Goal: Task Accomplishment & Management: Use online tool/utility

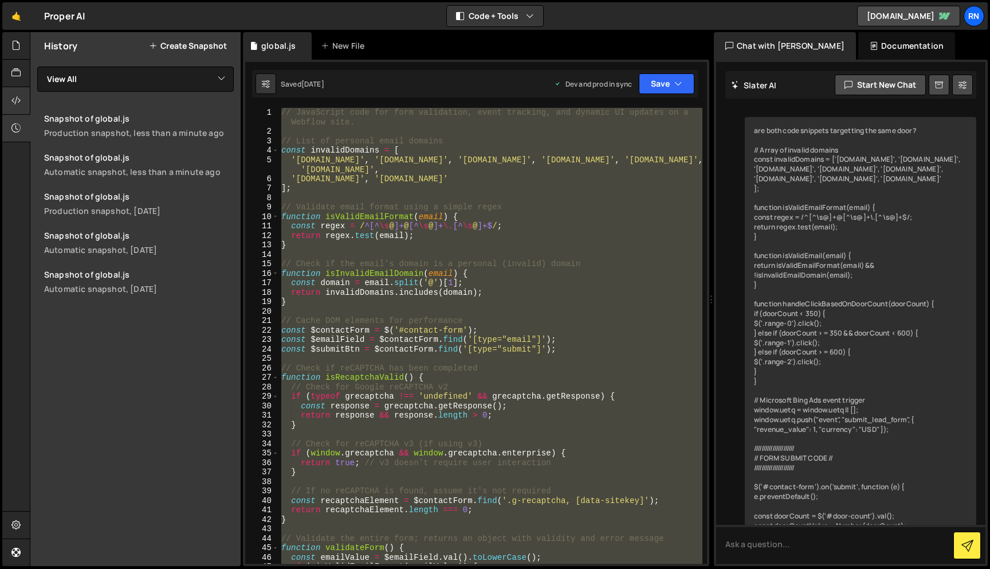
scroll to position [2580, 0]
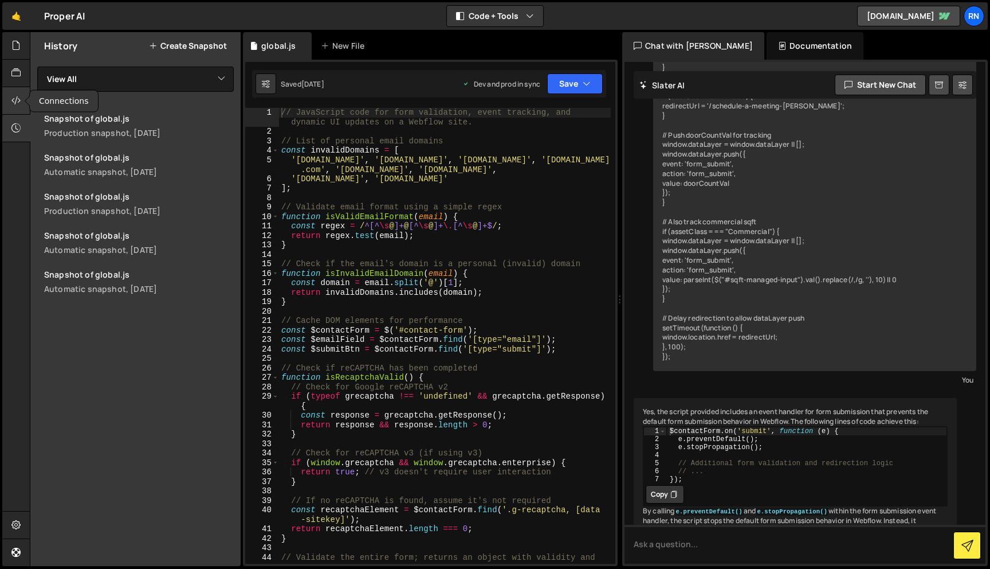
scroll to position [3684, 0]
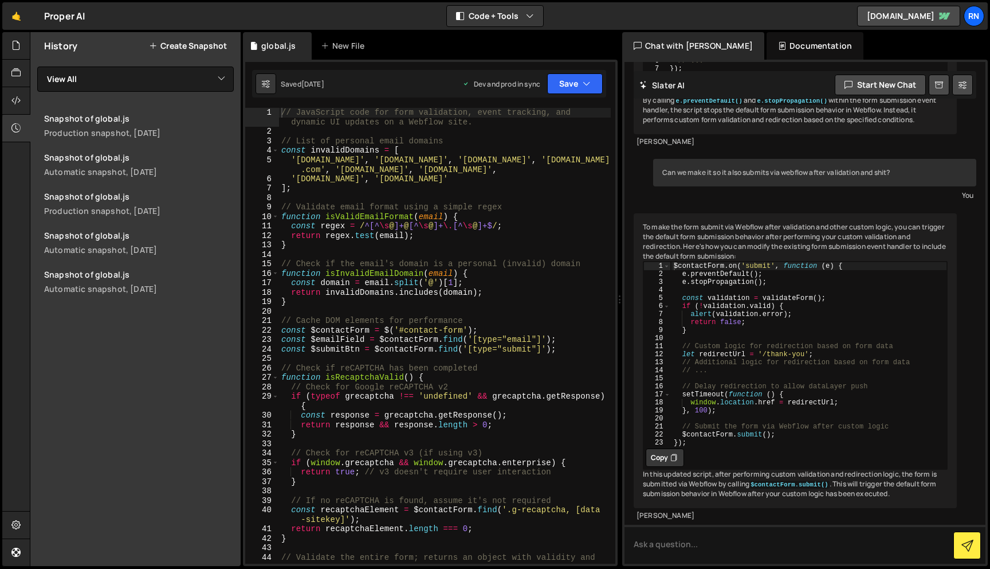
click at [200, 42] on button "Create Snapshot" at bounding box center [188, 45] width 78 height 9
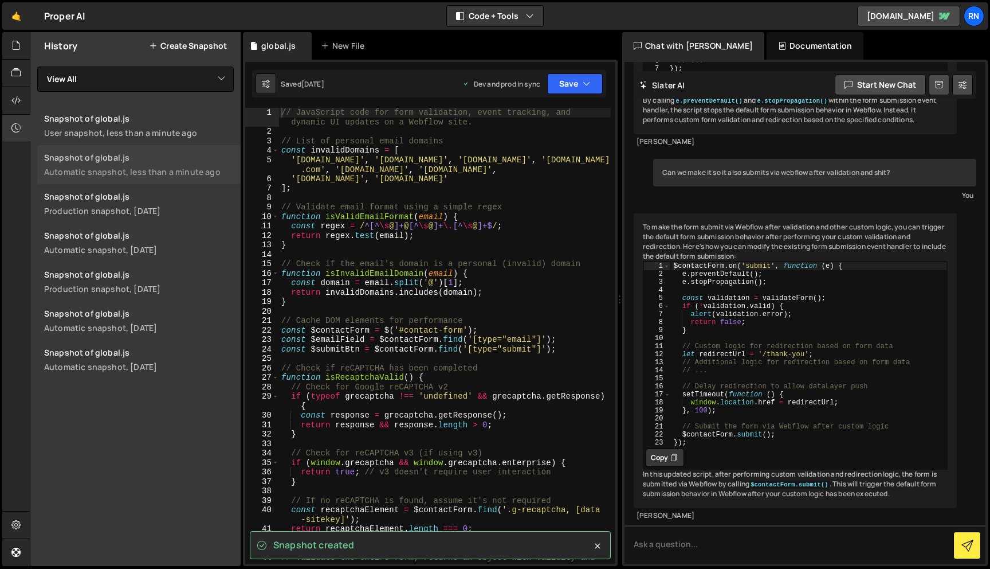
click at [143, 151] on link "Snapshot of global.js Automatic snapshot, less than a minute ago" at bounding box center [138, 164] width 203 height 39
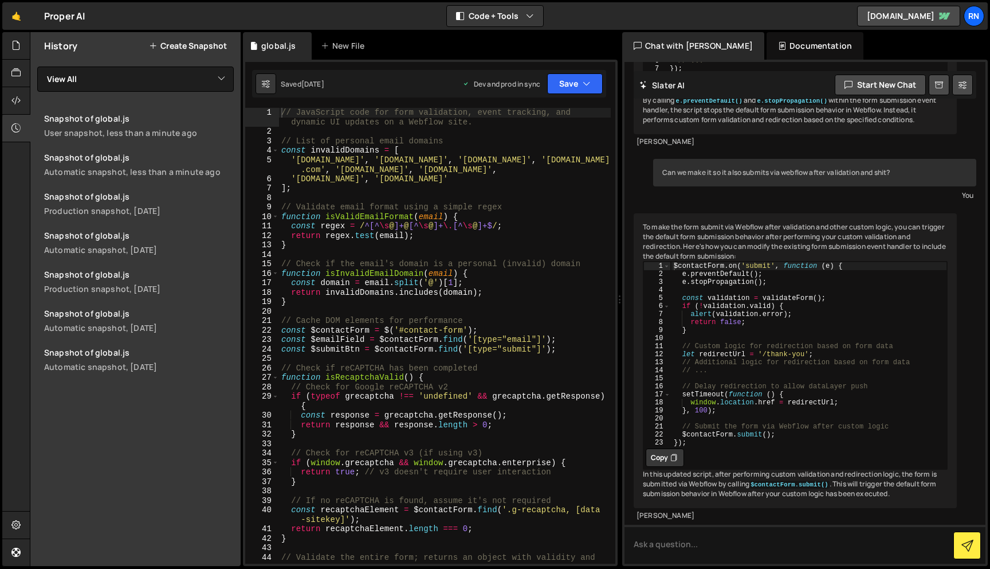
click at [319, 192] on div "// JavaScript code for form validation, event tracking, and dynamic UI updates …" at bounding box center [445, 350] width 332 height 484
type textarea "});"
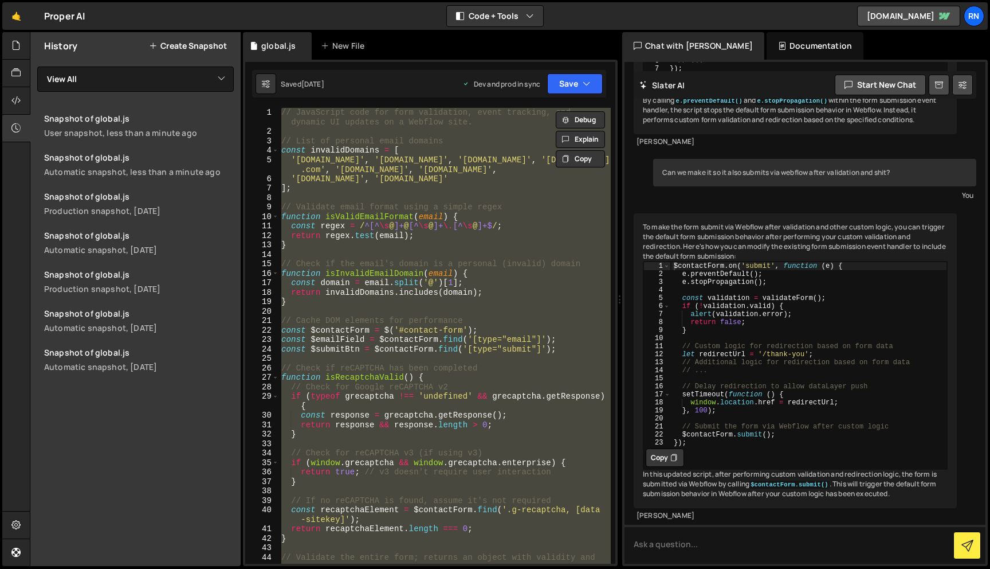
paste textarea
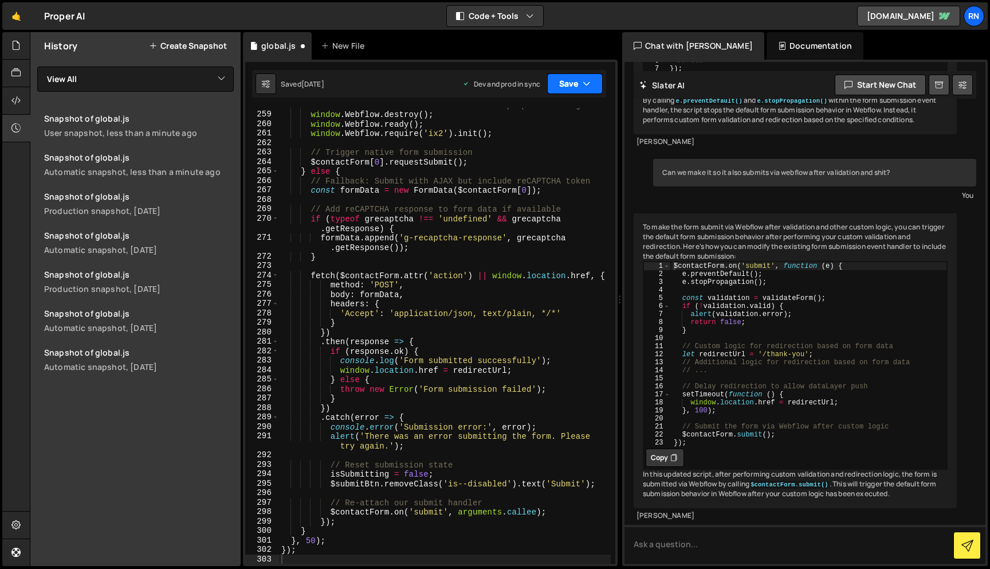
click at [564, 80] on button "Save" at bounding box center [575, 83] width 56 height 21
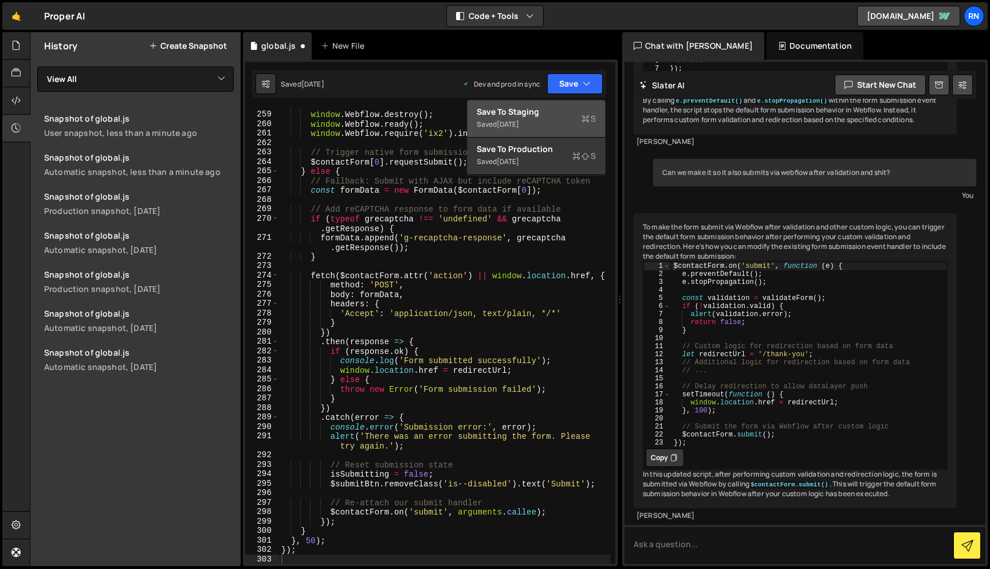
click at [543, 117] on div "Save to Staging S" at bounding box center [536, 111] width 119 height 11
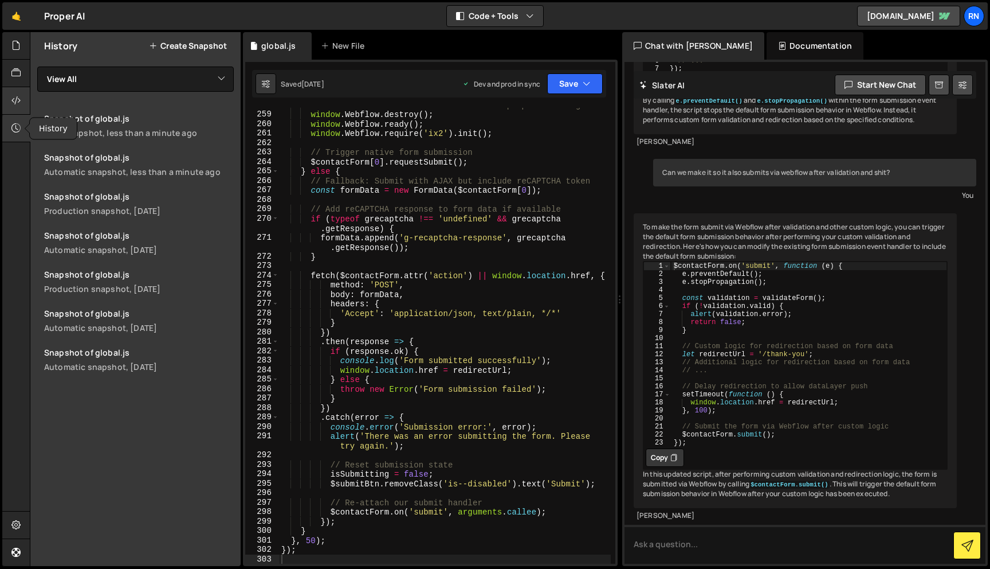
click at [13, 103] on icon at bounding box center [15, 100] width 9 height 13
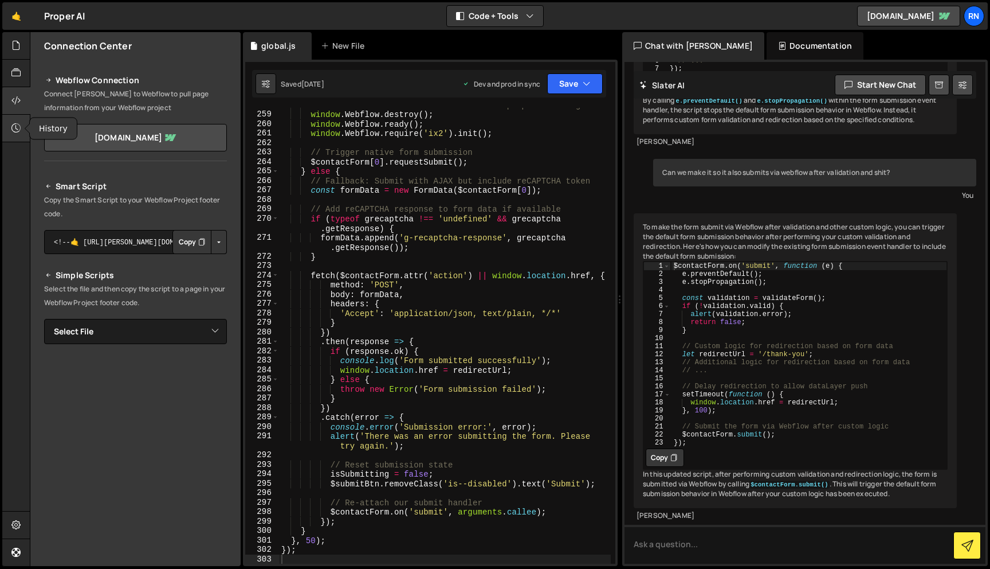
click at [13, 132] on icon at bounding box center [15, 128] width 9 height 13
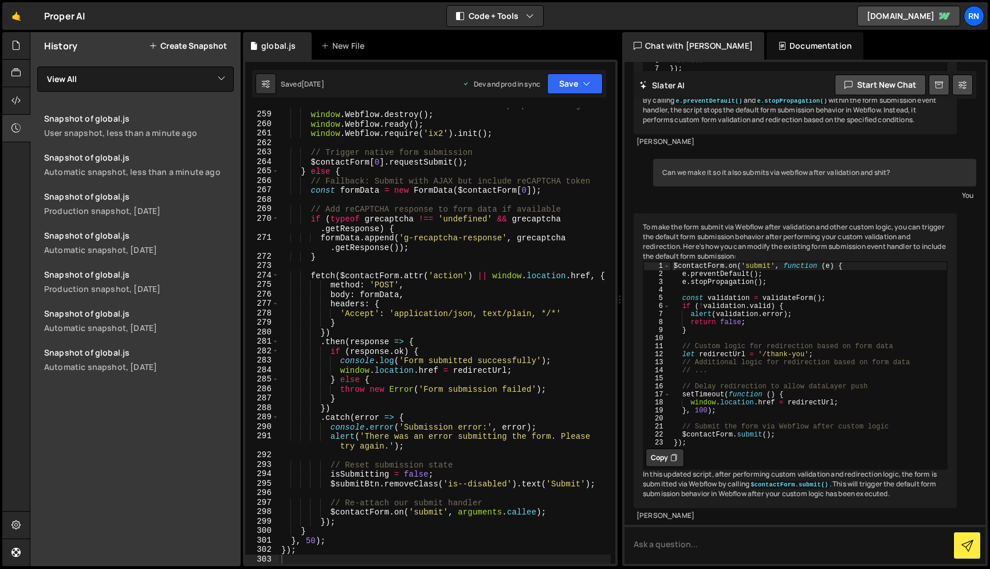
type textarea "// Add reCAPTCHA response to form data if available"
click at [366, 211] on div "// Reinitialize Webflow forms to ensure proper handling window . Webflow . dest…" at bounding box center [445, 337] width 332 height 475
click at [120, 203] on link "Snapshot of global.js Production snapshot, 4 days ago" at bounding box center [138, 203] width 203 height 39
click at [571, 92] on button "Save" at bounding box center [575, 83] width 56 height 21
click at [391, 289] on div "// Reinitialize Webflow forms to ensure proper handling window . Webflow . dest…" at bounding box center [445, 337] width 332 height 475
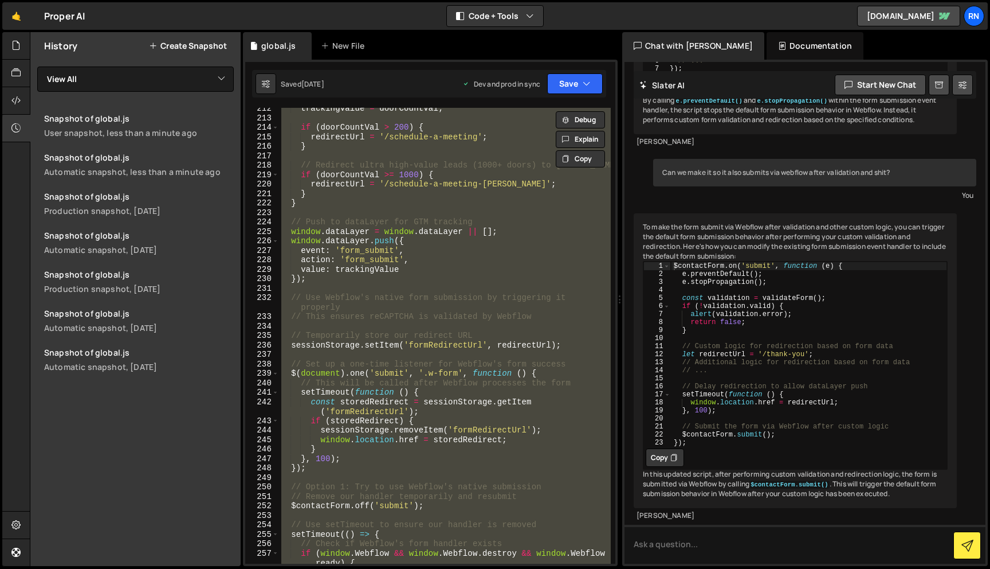
scroll to position [1930, 0]
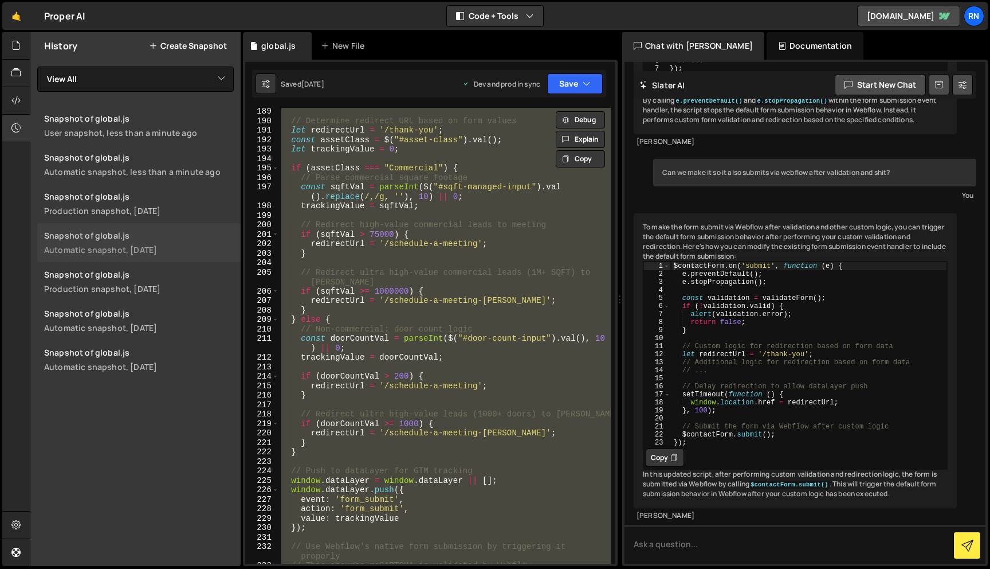
click at [116, 254] on div "Automatic snapshot, 4 days ago" at bounding box center [139, 249] width 190 height 11
click at [377, 284] on div "// Determine redirect URL based on form values let redirectUrl = '/thank-you' ;…" at bounding box center [445, 336] width 332 height 456
type textarea "});"
paste textarea
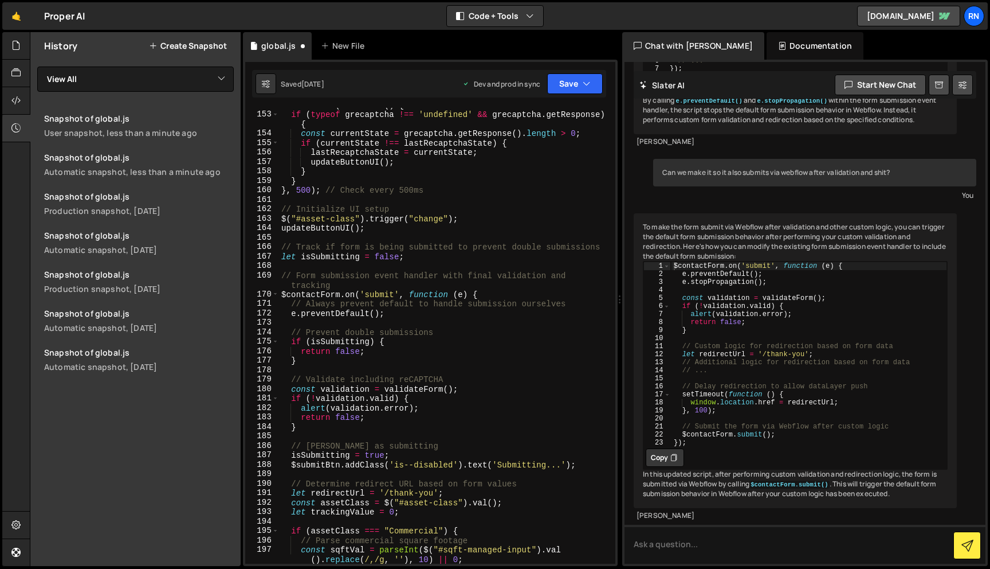
type textarea "});"
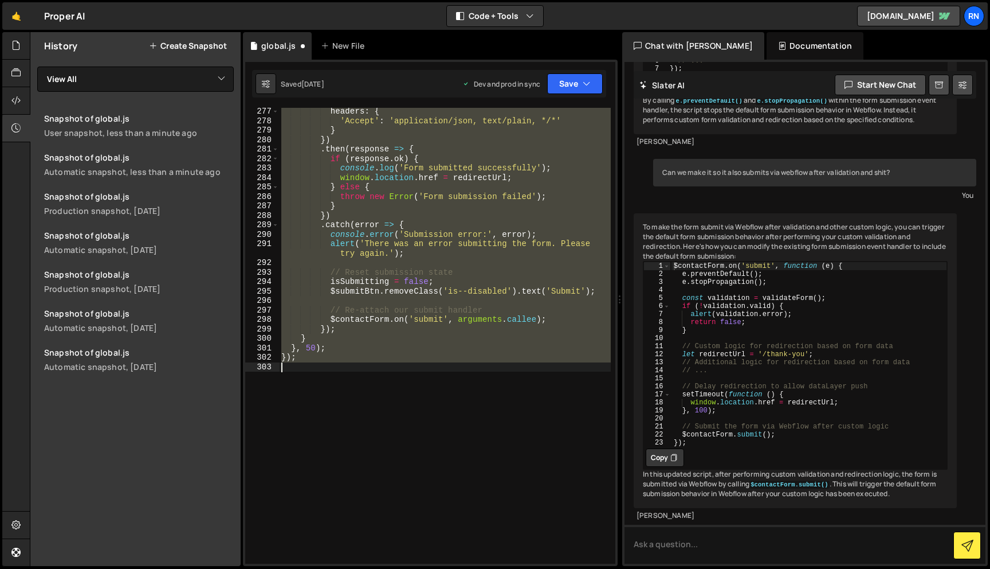
scroll to position [2793, 0]
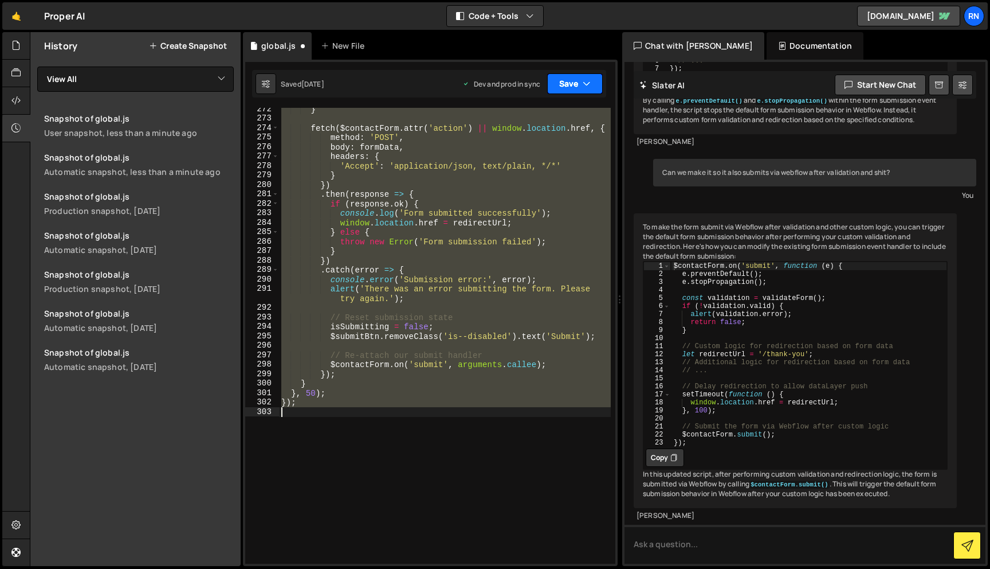
click at [569, 88] on button "Save" at bounding box center [575, 83] width 56 height 21
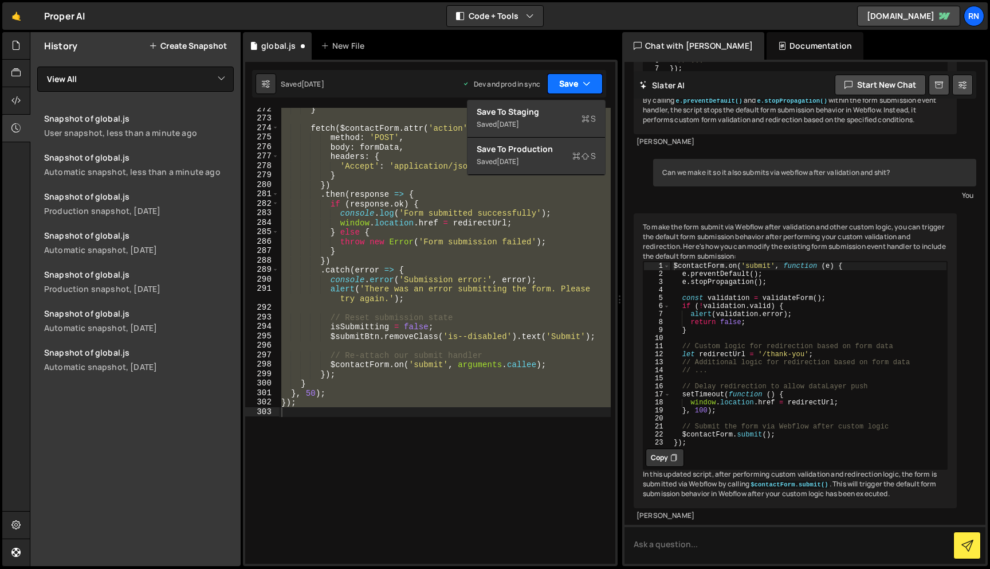
click at [569, 88] on button "Save" at bounding box center [575, 83] width 56 height 21
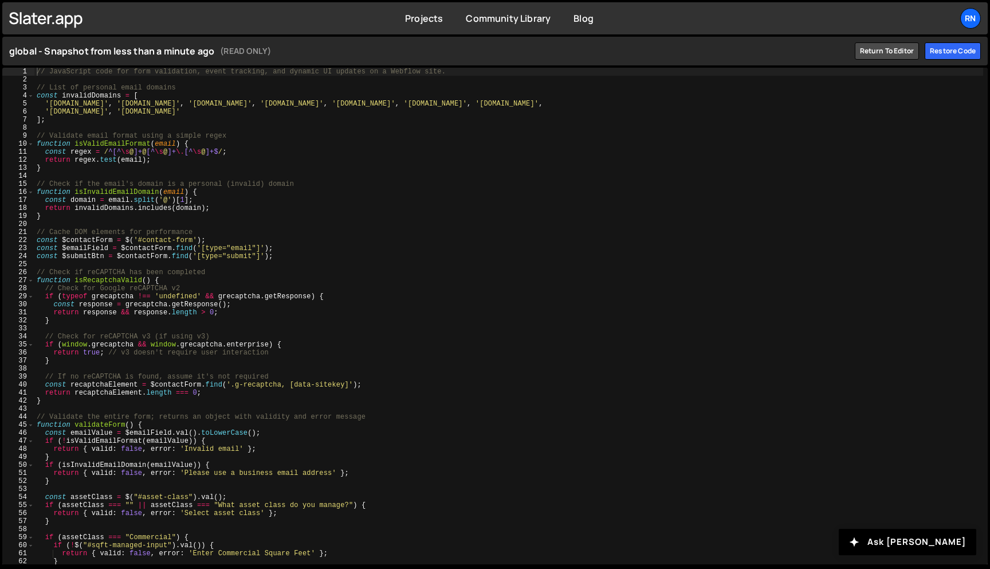
click at [291, 181] on div "// JavaScript code for form validation, event tracking, and dynamic UI updates …" at bounding box center [508, 324] width 949 height 512
type textarea "});"
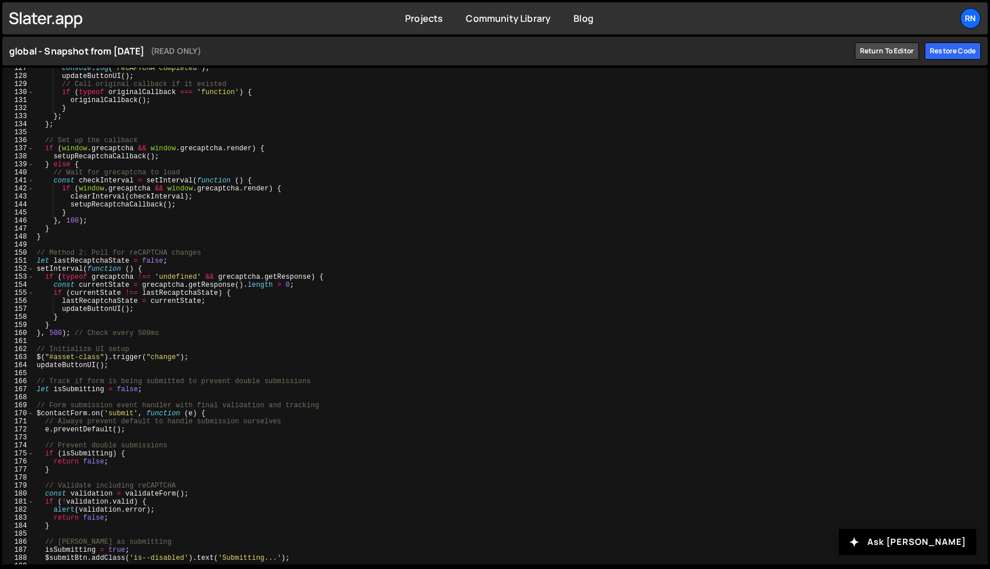
scroll to position [1055, 0]
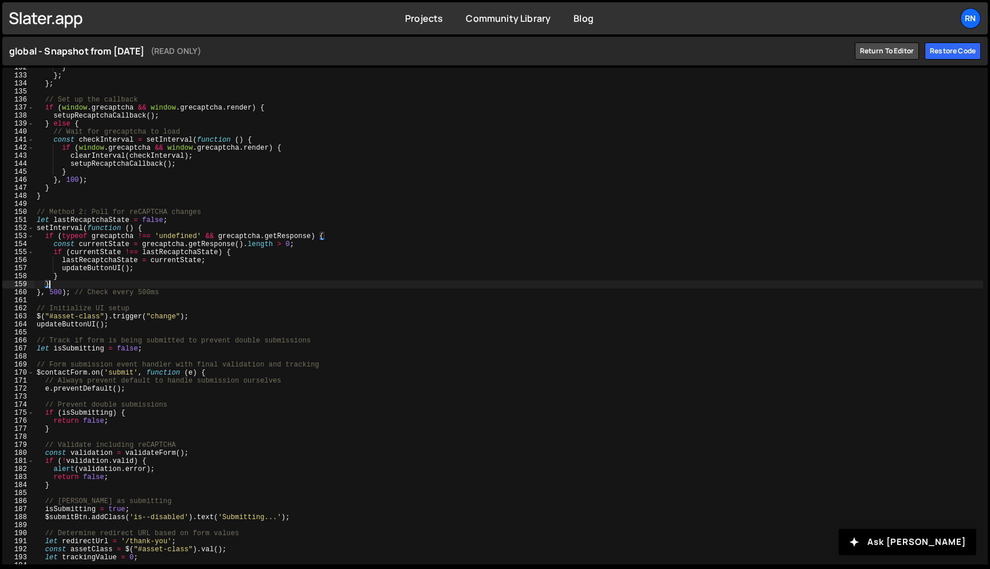
click at [367, 282] on div "} } ; } ; // Set up the callback if ( window . grecaptcha && window . grecaptch…" at bounding box center [508, 320] width 949 height 512
type textarea "});"
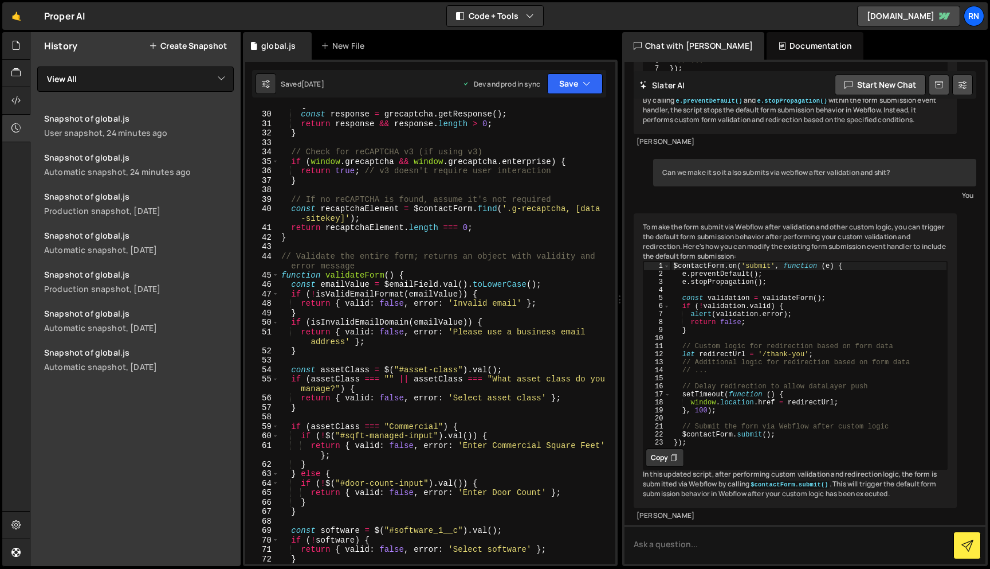
scroll to position [301, 0]
click at [136, 127] on link "Snapshot of global.js User snapshot, 24 minutes ago" at bounding box center [138, 125] width 203 height 39
click at [354, 257] on div "if ( typeof grecaptcha !== 'undefined' && grecaptcha . getResponse ) { const re…" at bounding box center [445, 333] width 332 height 484
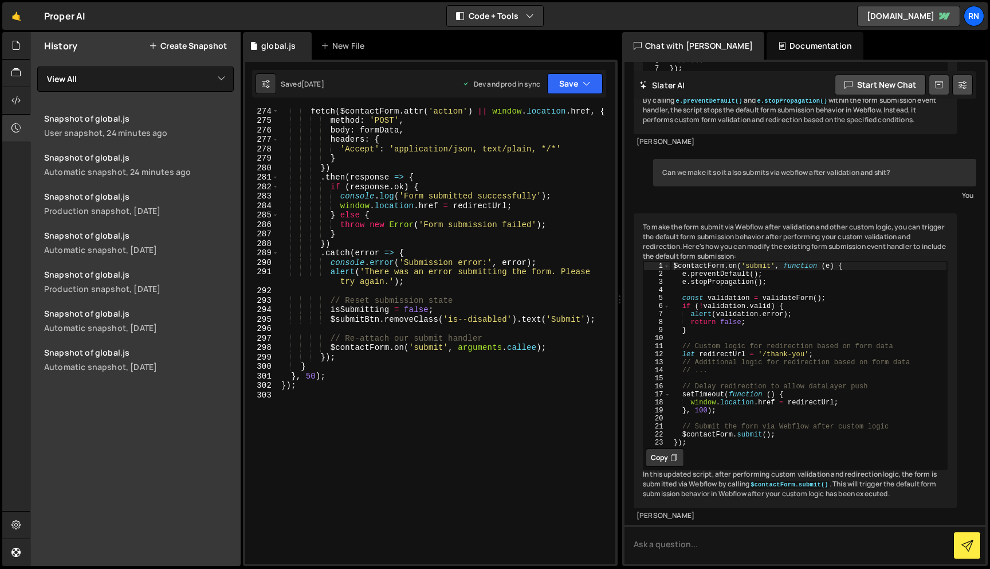
scroll to position [2869, 0]
type textarea "});"
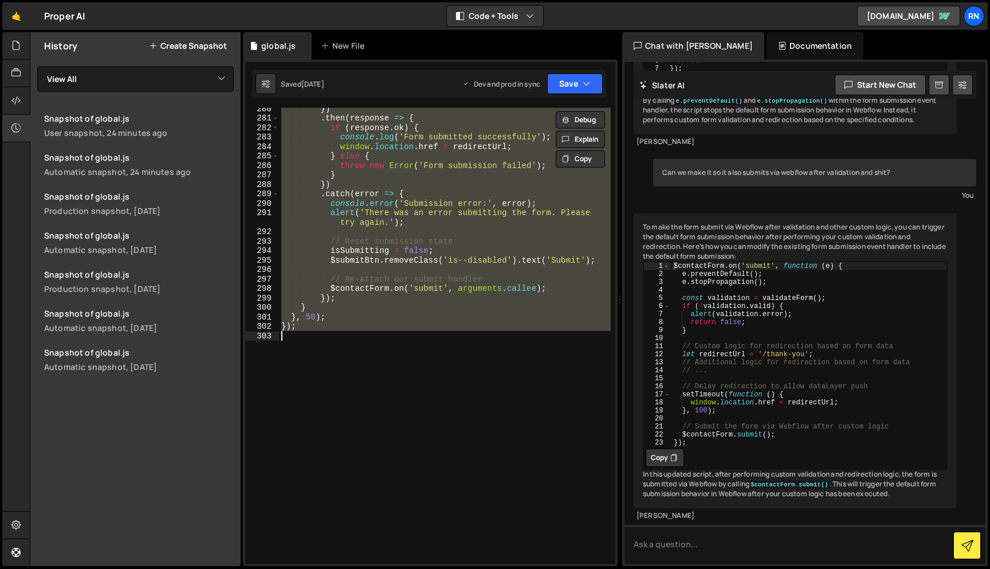
paste textarea
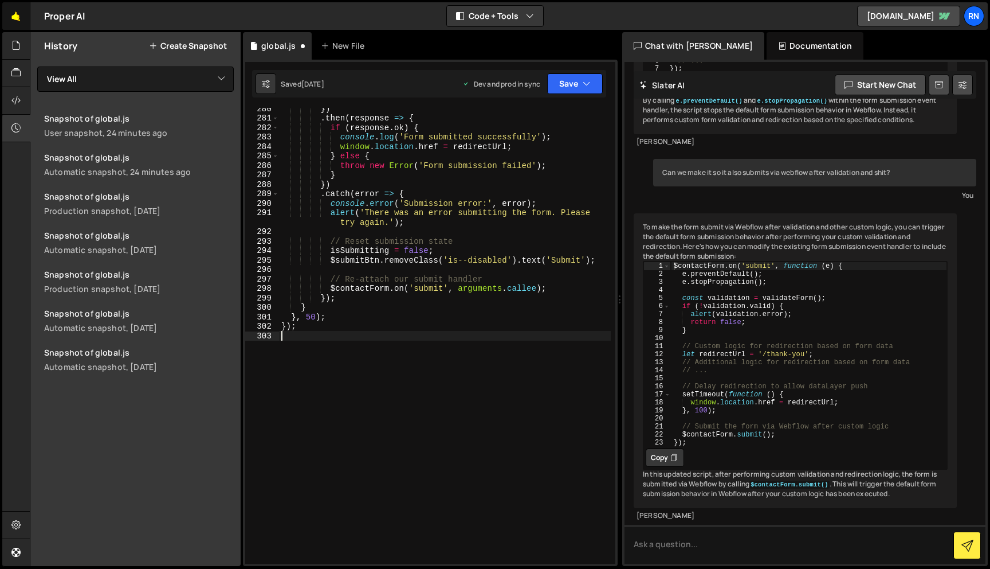
click at [14, 23] on link "🤙" at bounding box center [16, 16] width 28 height 28
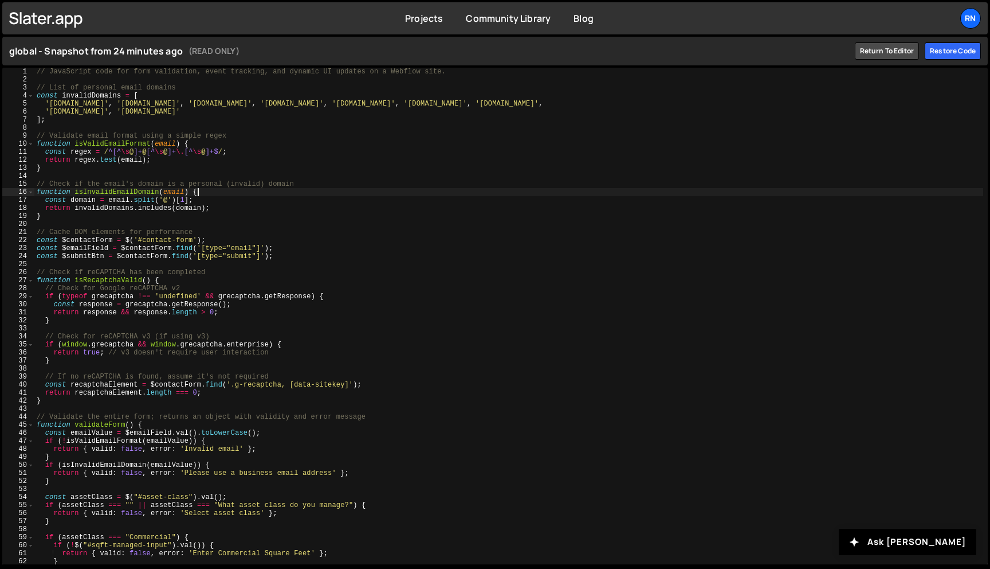
click at [322, 193] on div "// JavaScript code for form validation, event tracking, and dynamic UI updates …" at bounding box center [508, 324] width 949 height 512
type textarea "});"
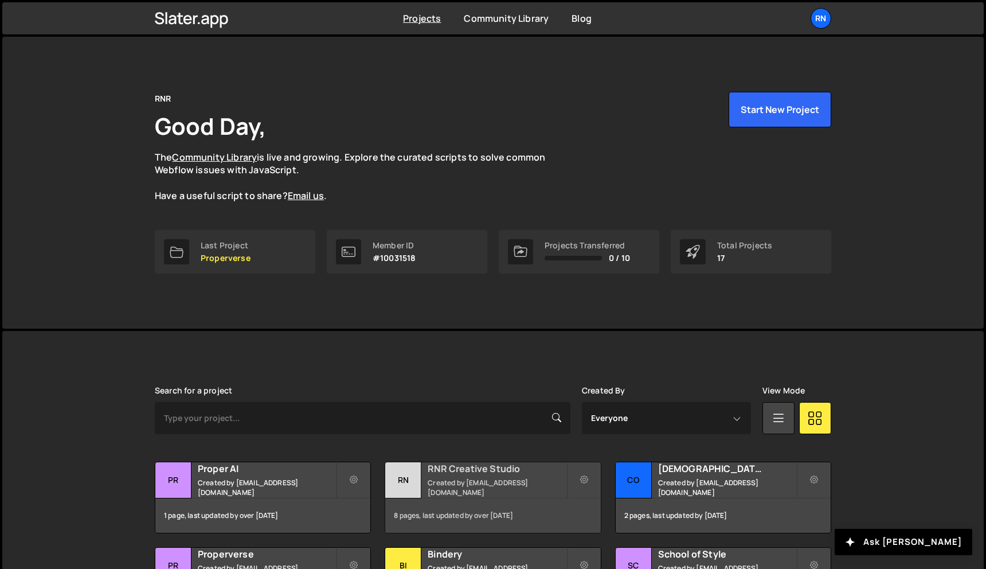
click at [468, 484] on small "Created by [EMAIL_ADDRESS][DOMAIN_NAME]" at bounding box center [497, 486] width 138 height 19
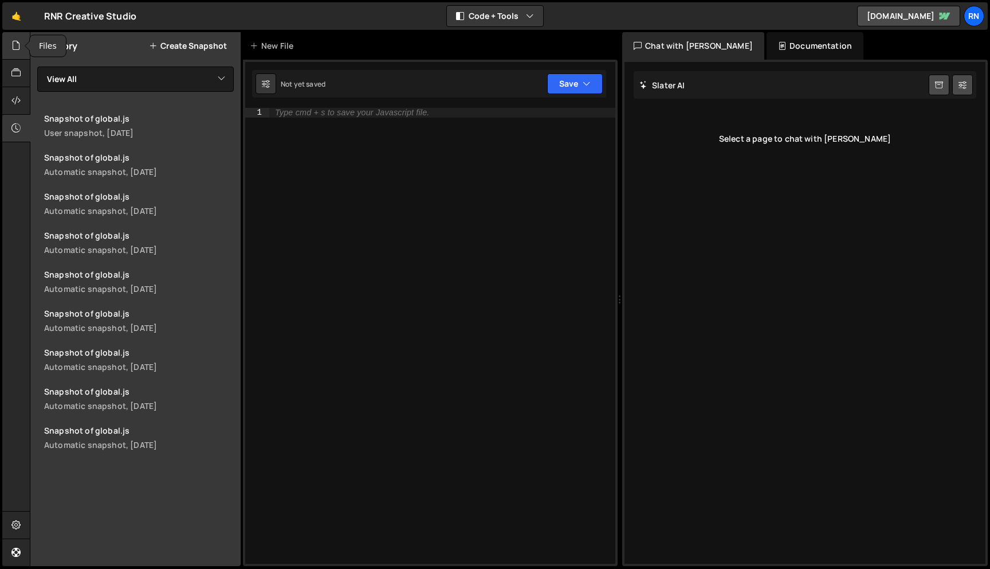
click at [9, 56] on div at bounding box center [16, 46] width 28 height 28
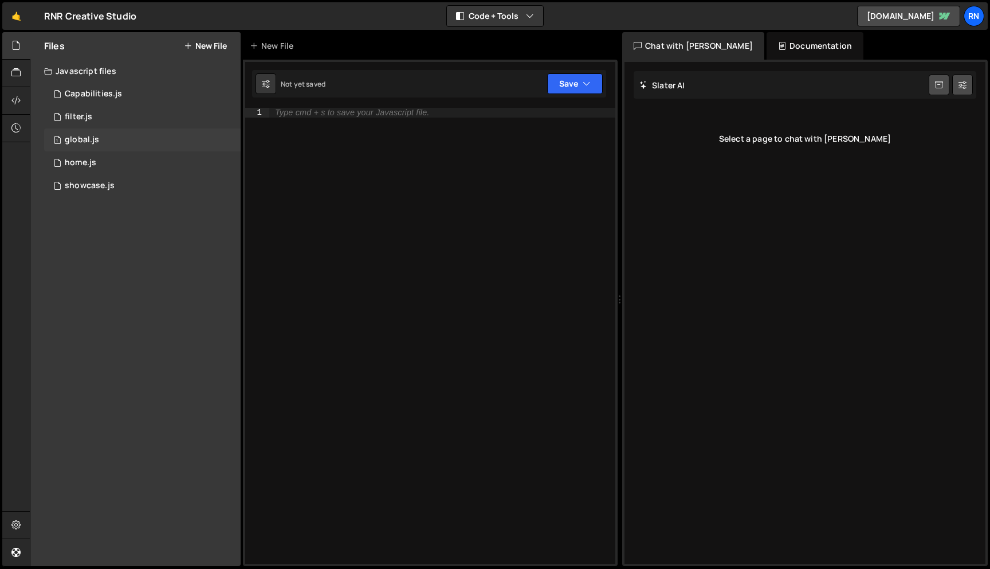
click at [116, 138] on div "1 global.js 0" at bounding box center [142, 139] width 197 height 23
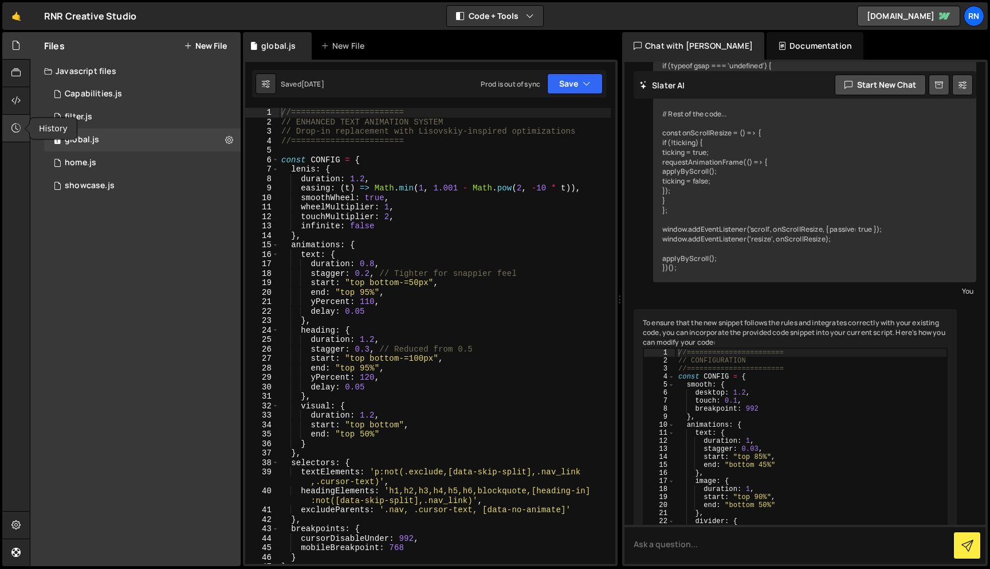
scroll to position [6184, 0]
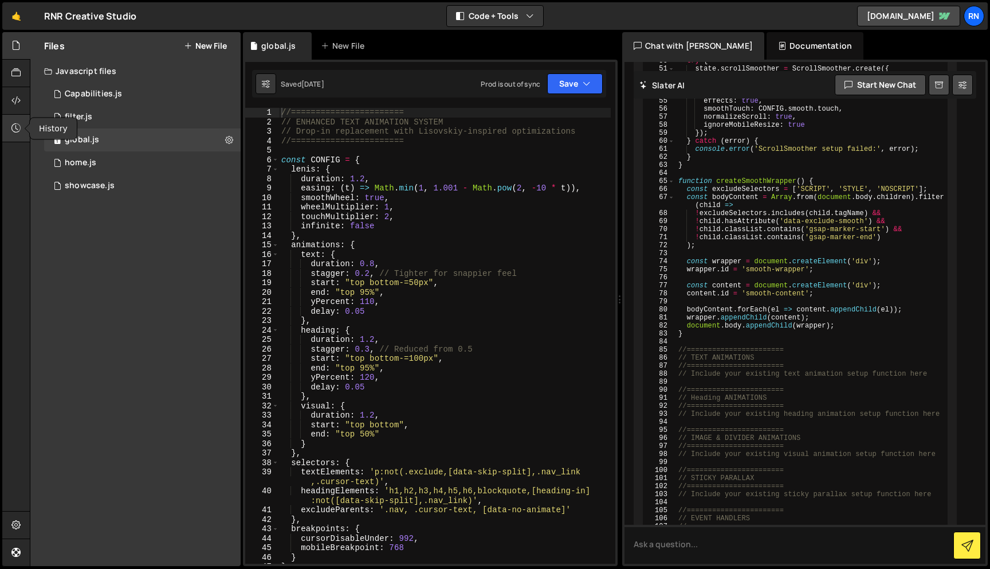
click at [13, 136] on div at bounding box center [16, 129] width 28 height 28
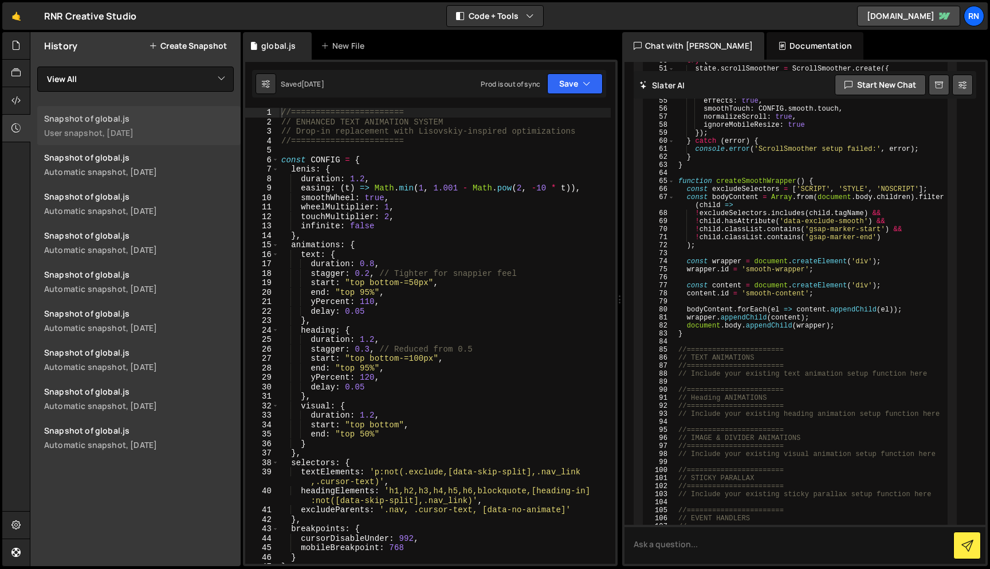
click at [140, 118] on div "Snapshot of global.js" at bounding box center [139, 118] width 190 height 11
click at [336, 175] on div "//======================= // ENHANCED TEXT ANIMATION SYSTEM // Drop-in replacem…" at bounding box center [445, 345] width 332 height 475
type textarea "};"
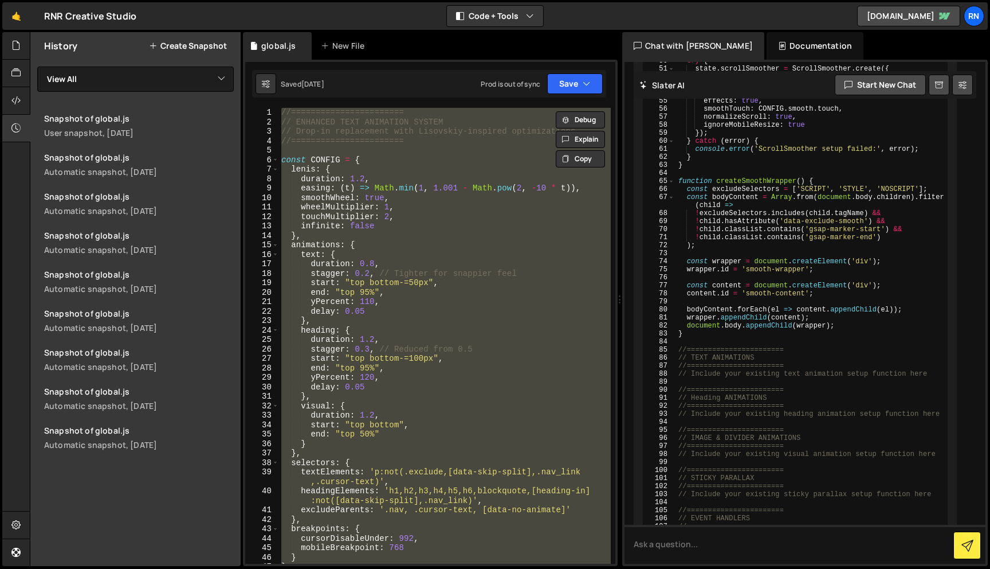
paste textarea
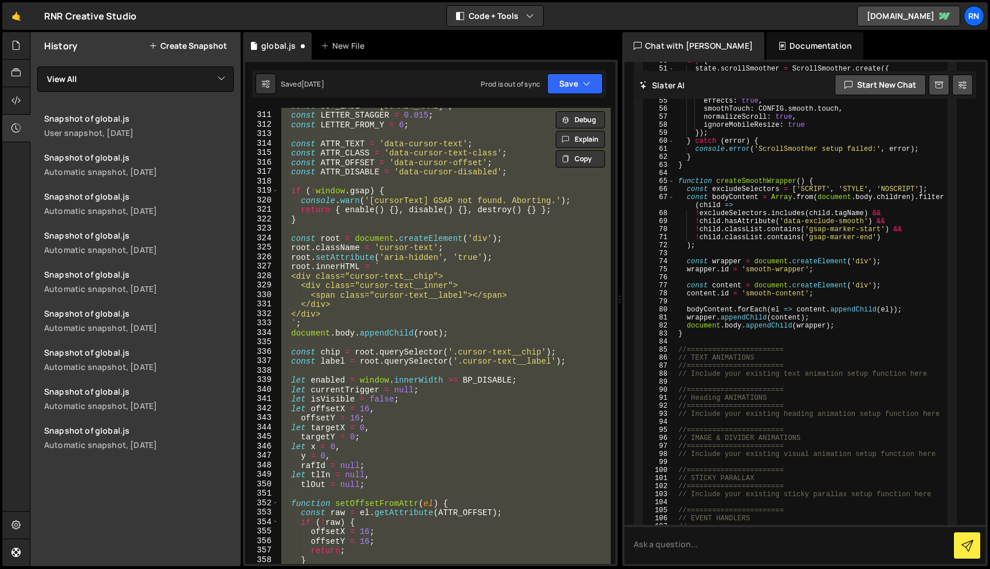
scroll to position [3081, 0]
click at [171, 53] on div "History Create Snapshot" at bounding box center [135, 46] width 210 height 28
click at [176, 48] on button "Create Snapshot" at bounding box center [188, 45] width 78 height 9
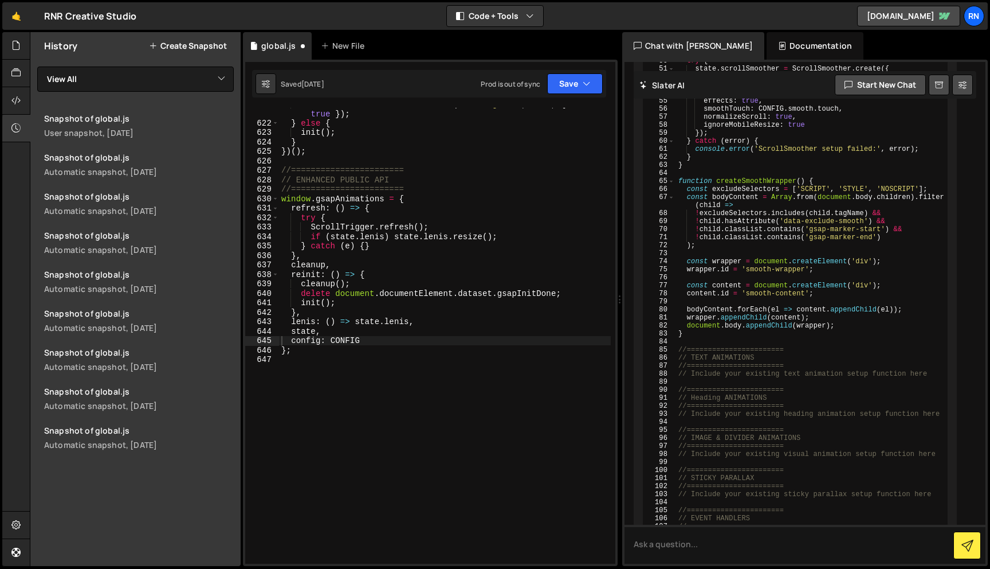
scroll to position [6165, 0]
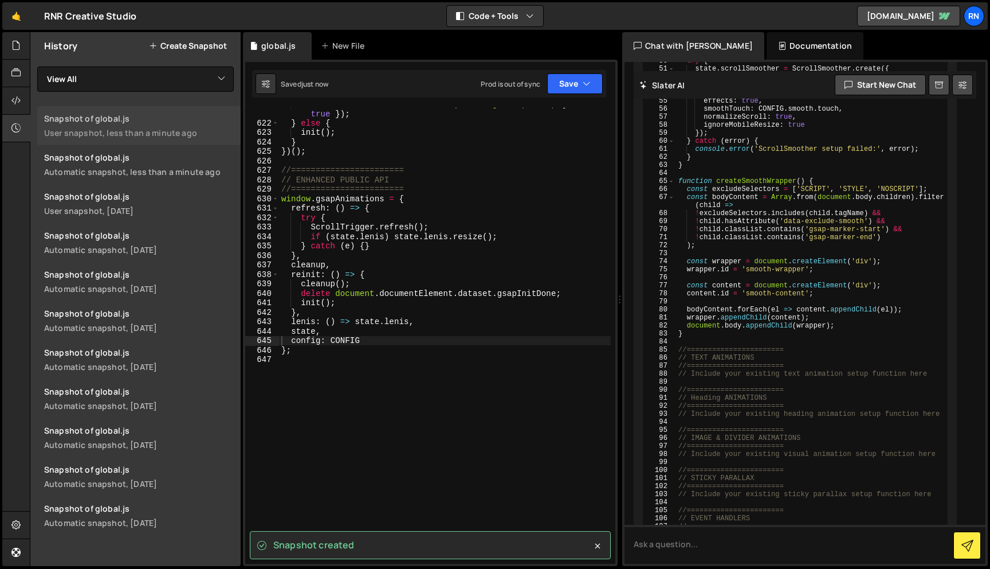
click at [157, 132] on div "User snapshot, less than a minute ago" at bounding box center [139, 132] width 190 height 11
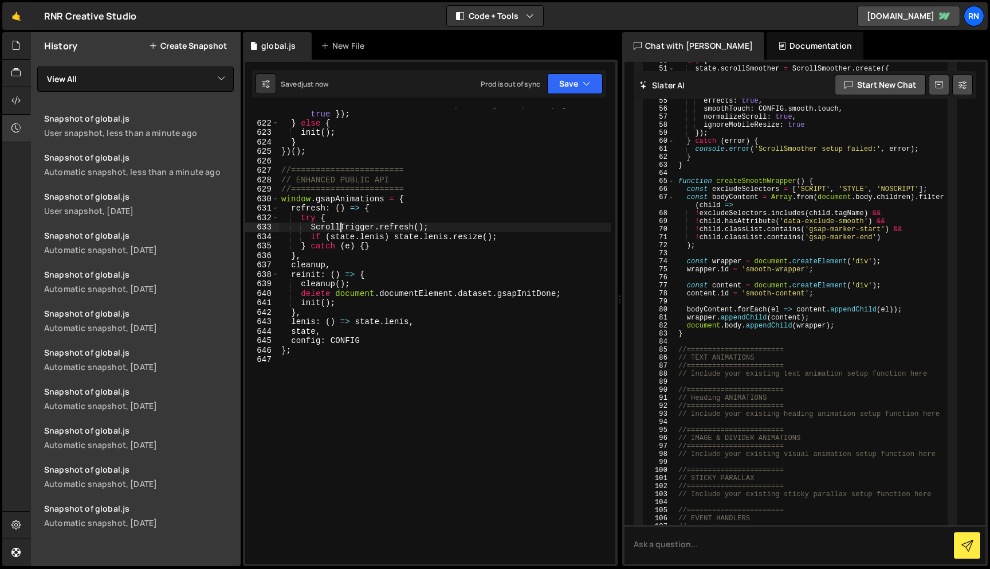
click at [338, 226] on div "document . fonts . addEventListener ( 'loadingdone' , init , { once : true }) ;…" at bounding box center [445, 341] width 332 height 484
type textarea "};"
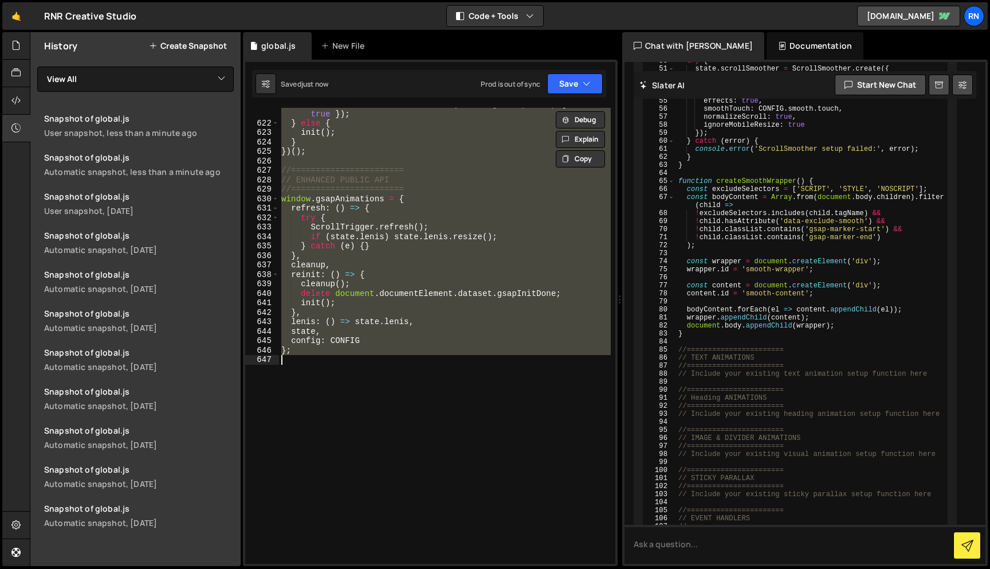
paste textarea
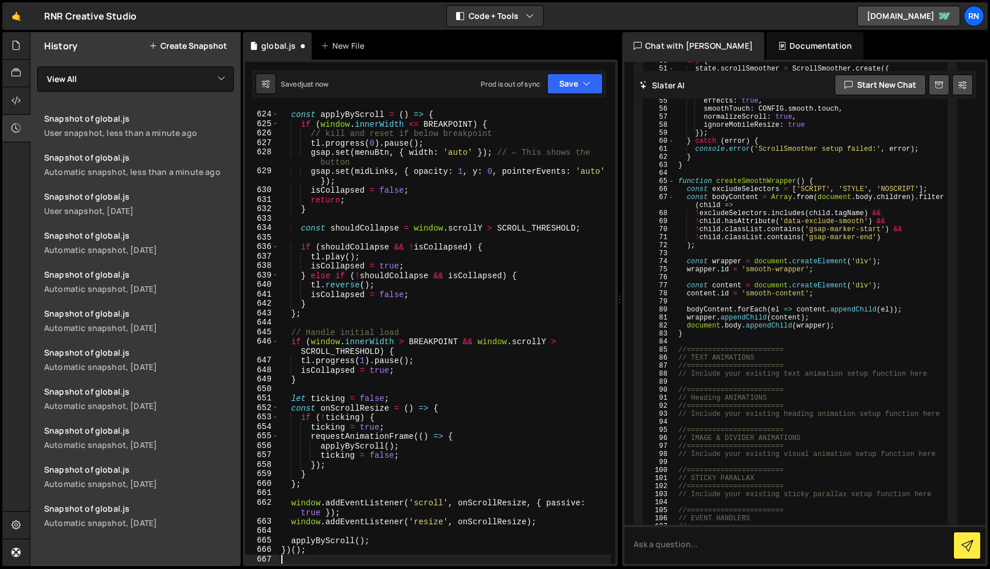
scroll to position [6183, 0]
click at [578, 95] on div "Saved just now Prod is out of sync Upgrade to Edit Save Save to Staging S Saved…" at bounding box center [429, 84] width 354 height 28
click at [578, 86] on button "Save" at bounding box center [575, 83] width 56 height 21
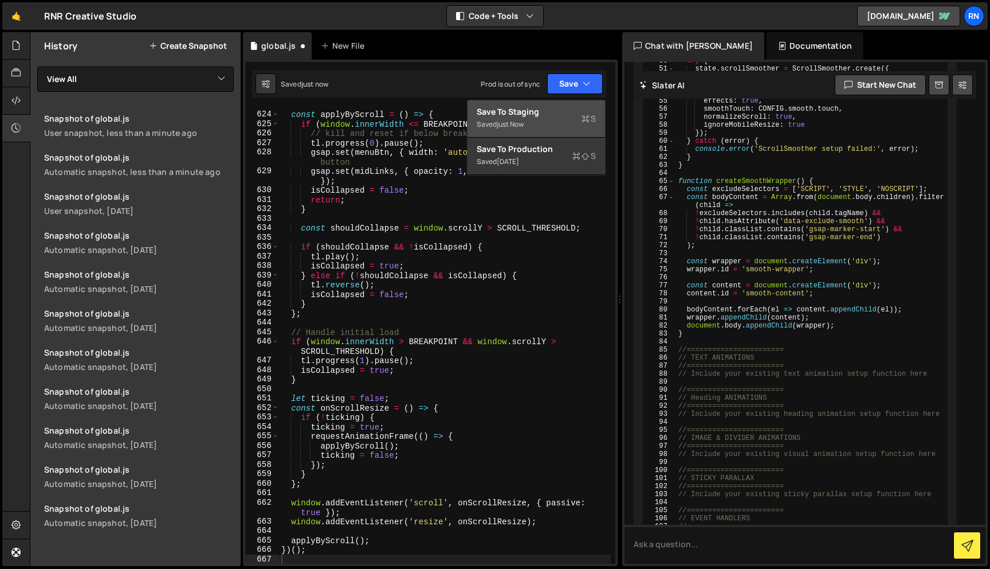
click at [562, 111] on div "Save to Staging S" at bounding box center [536, 111] width 119 height 11
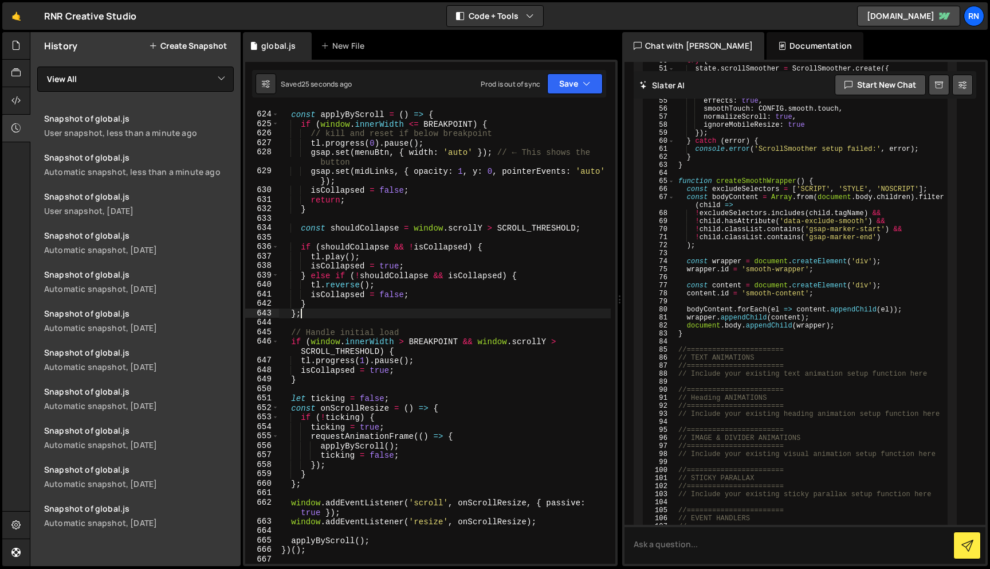
click at [374, 315] on div "const applyByScroll = ( ) => { if ( window . innerWidth <= BREAKPOINT ) { // ki…" at bounding box center [445, 337] width 332 height 475
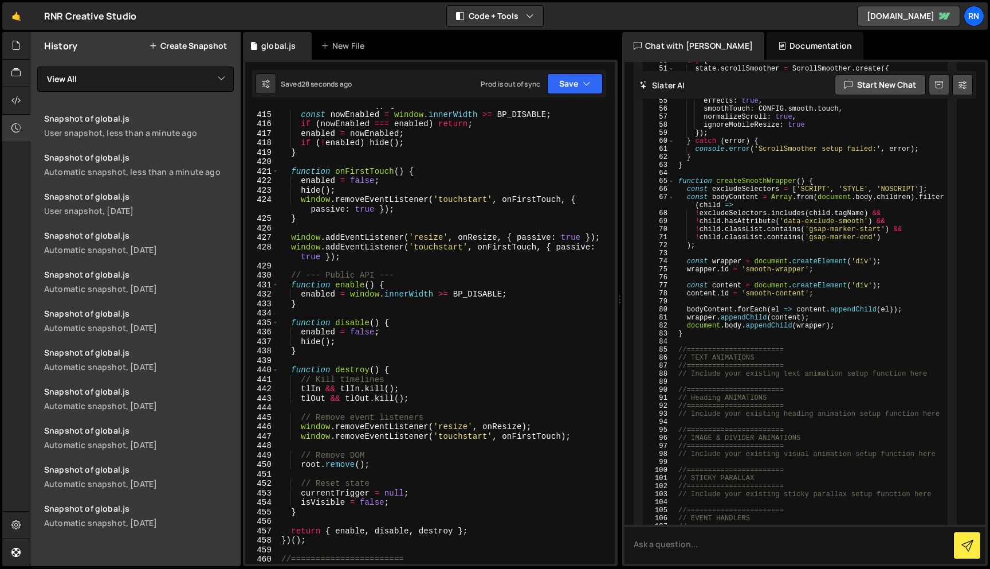
scroll to position [4068, 0]
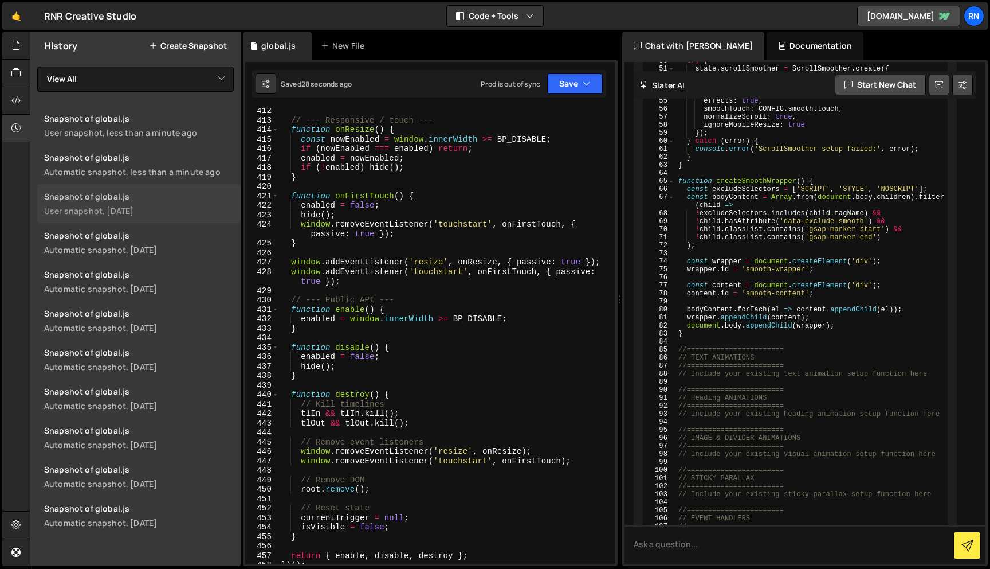
click at [141, 217] on link "Snapshot of global.js User snapshot, 5 days ago" at bounding box center [138, 203] width 203 height 39
click at [150, 294] on link "Snapshot of global.js Automatic snapshot, 7 days ago" at bounding box center [138, 281] width 203 height 39
click at [347, 234] on div "// --- Responsive / touch --- function onResize ( ) { const nowEnabled = window…" at bounding box center [445, 343] width 332 height 475
type textarea "})();"
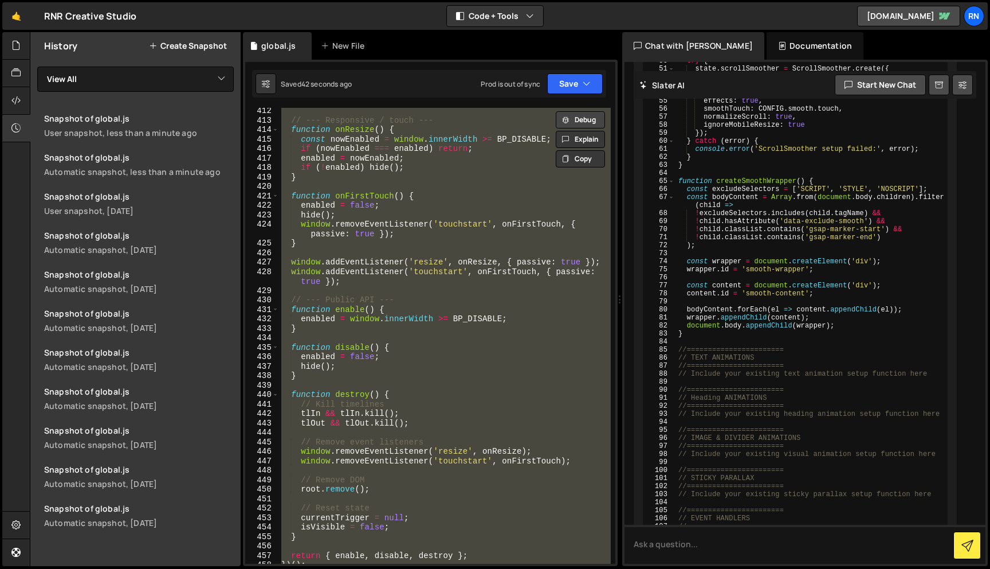
paste textarea
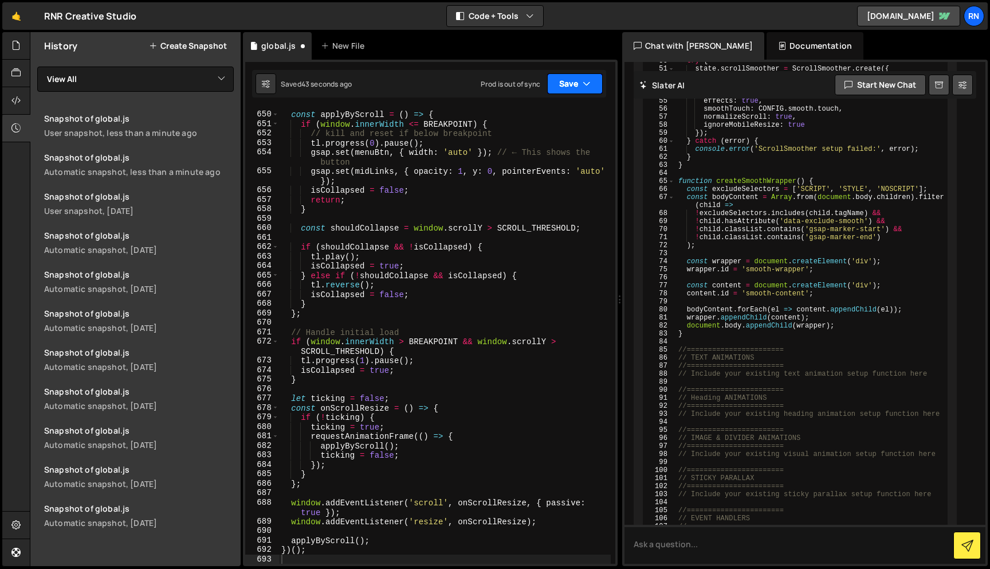
click at [578, 92] on button "Save" at bounding box center [575, 83] width 56 height 21
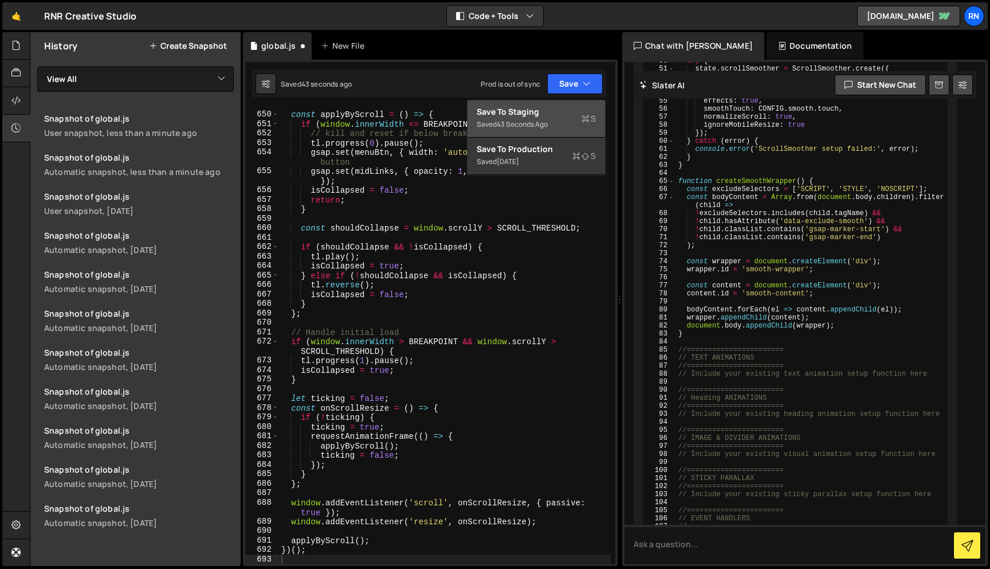
click at [551, 126] on div "Saved 43 seconds ago" at bounding box center [536, 124] width 119 height 14
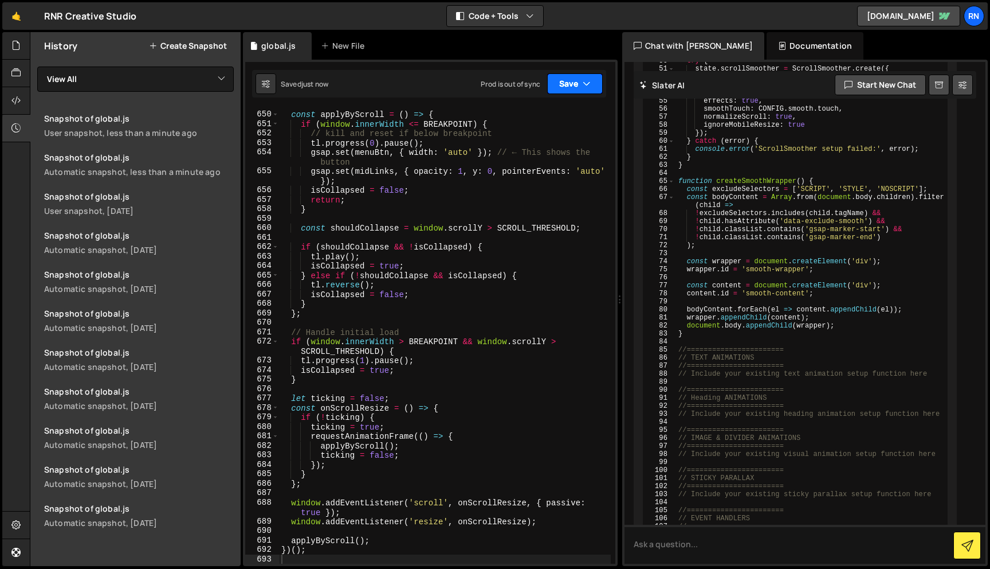
click at [548, 85] on button "Save" at bounding box center [575, 83] width 56 height 21
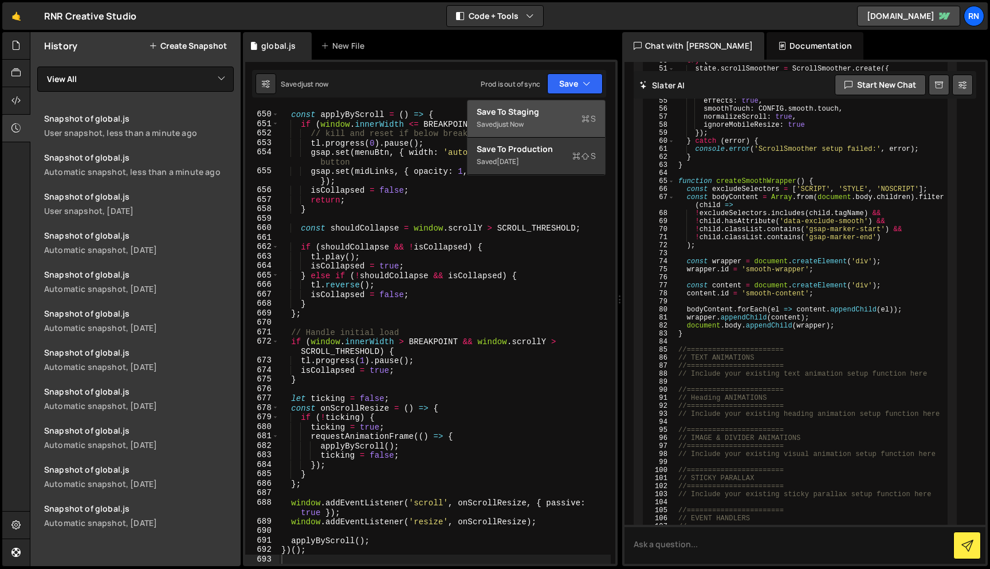
click at [532, 108] on div "Save to Staging S" at bounding box center [536, 111] width 119 height 11
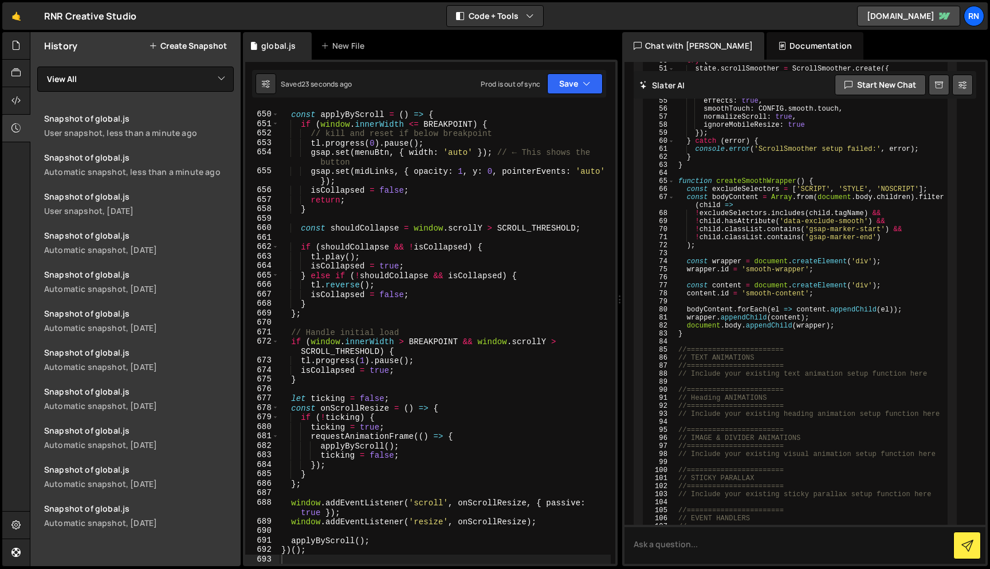
type textarea "if (shouldCollapse && !isCollapsed) {"
click at [315, 250] on div "const applyByScroll = ( ) => { if ( window . innerWidth <= BREAKPOINT ) { // ki…" at bounding box center [445, 337] width 332 height 475
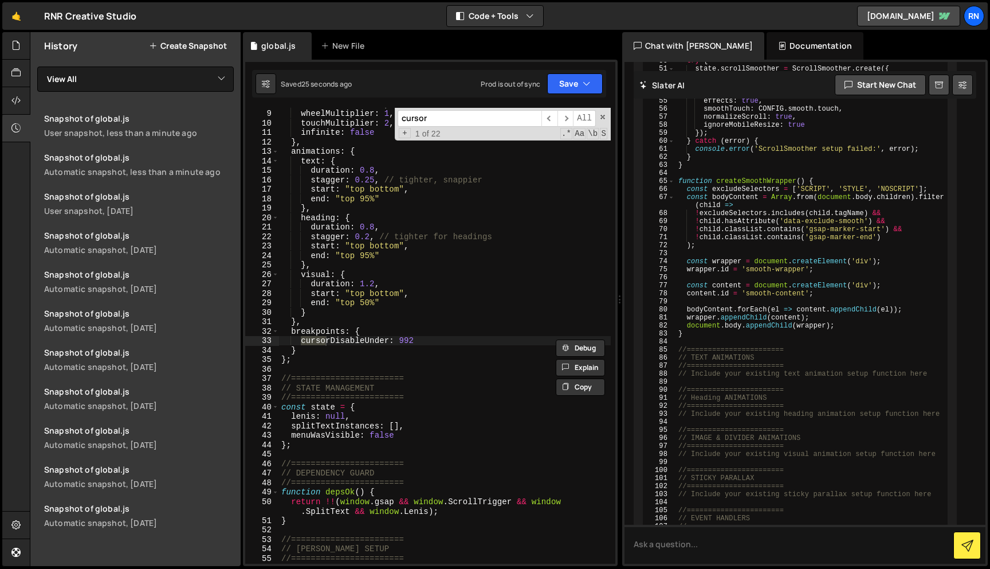
scroll to position [2278, 0]
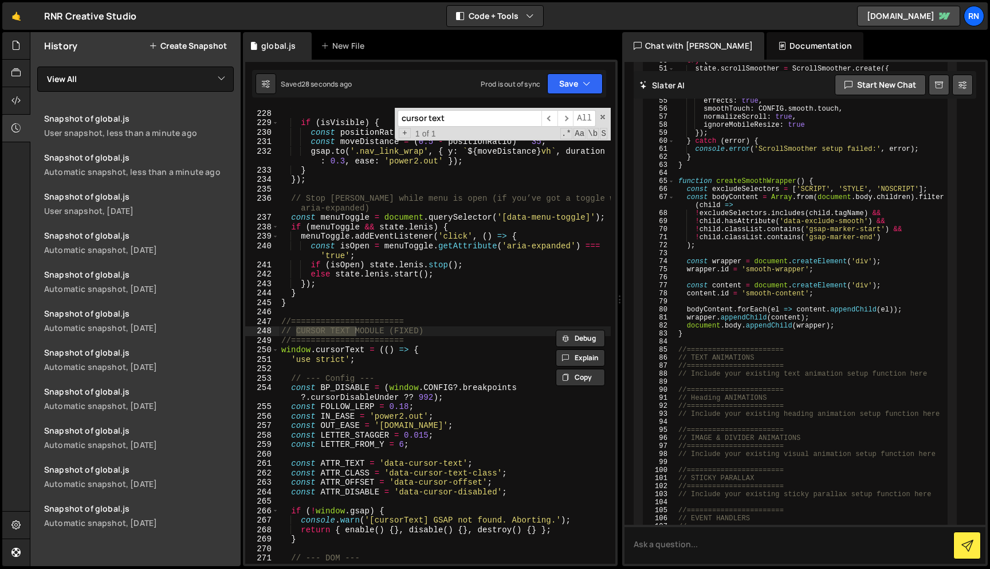
type input "cursor text"
click at [163, 395] on div "Snapshot of global.js" at bounding box center [139, 391] width 190 height 11
click at [157, 519] on div "Automatic snapshot, 14 days ago" at bounding box center [139, 522] width 190 height 11
click at [339, 324] on div "state . menuWasVisible = isVisible ; if ( isVisible ) { const positionRatio = e…" at bounding box center [445, 336] width 332 height 475
type textarea "})();"
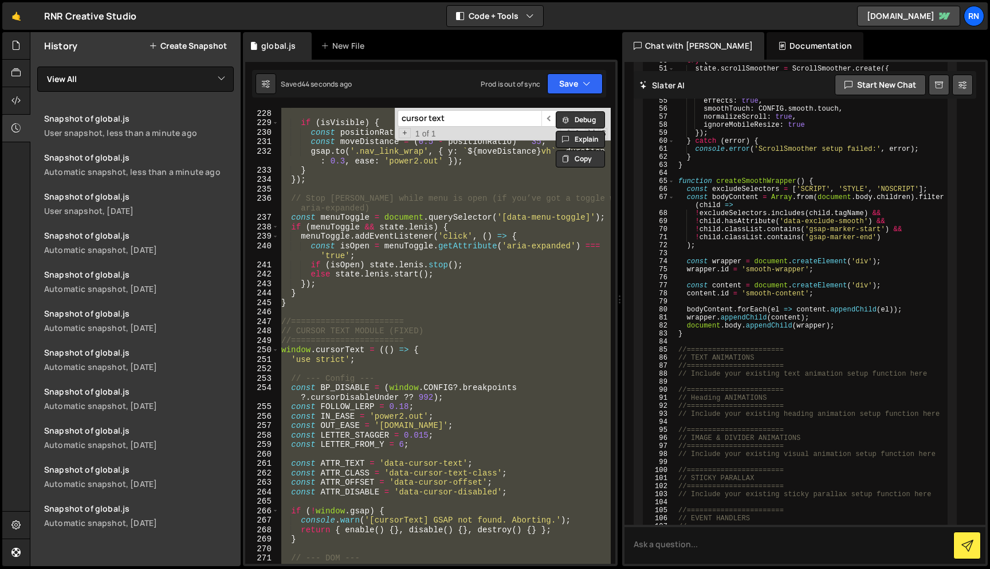
paste textarea
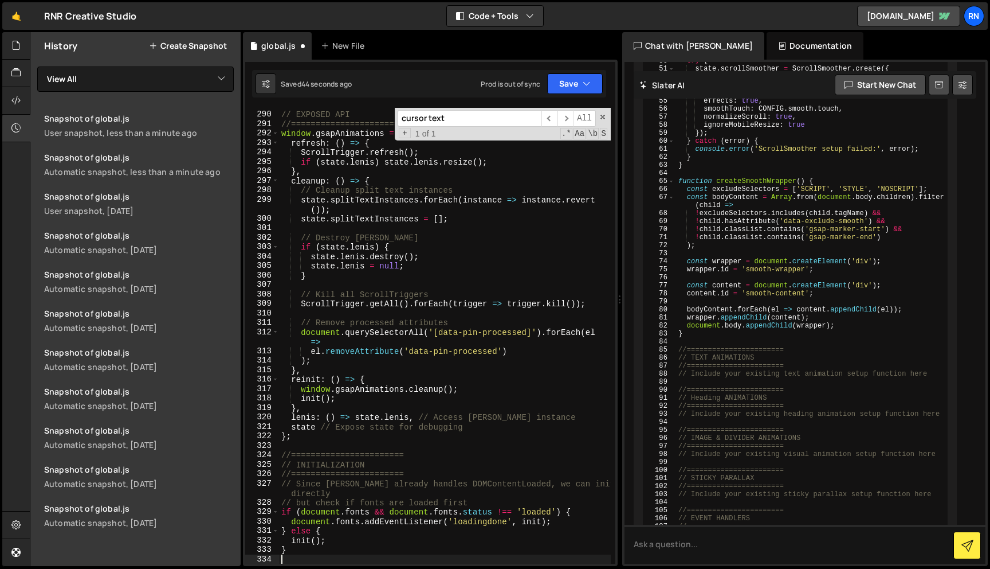
scroll to position [2797, 0]
click at [566, 75] on button "Save" at bounding box center [575, 83] width 56 height 21
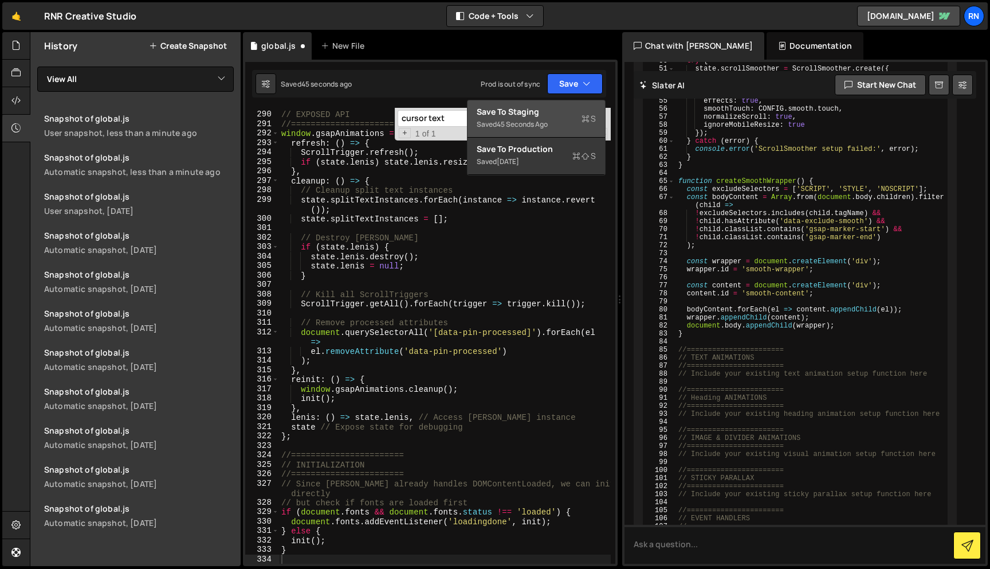
click at [523, 129] on div "Saved 45 seconds ago" at bounding box center [536, 124] width 119 height 14
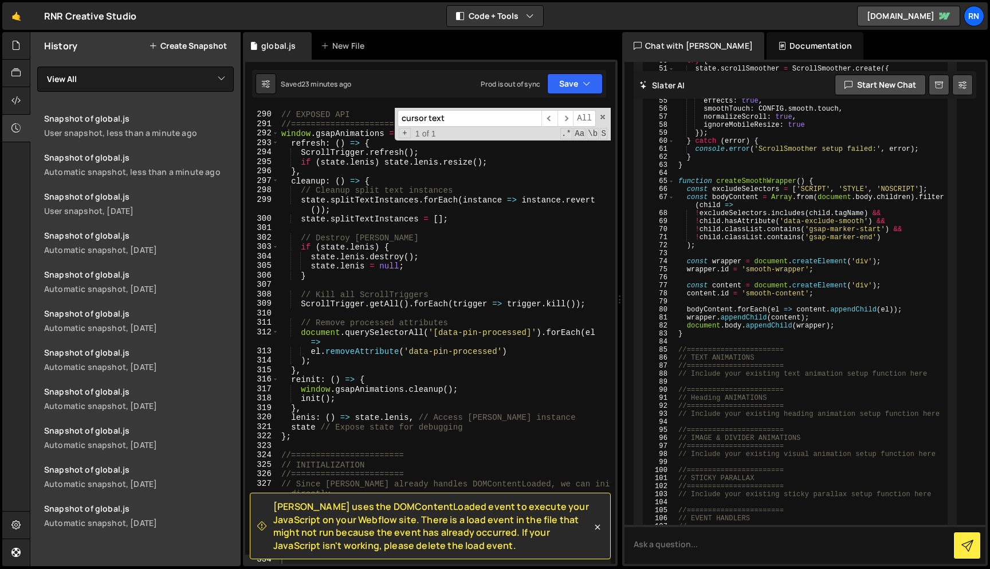
click at [398, 277] on div "//======================= // EXPOSED API //======================= window . gsa…" at bounding box center [445, 337] width 332 height 475
type textarea "}"
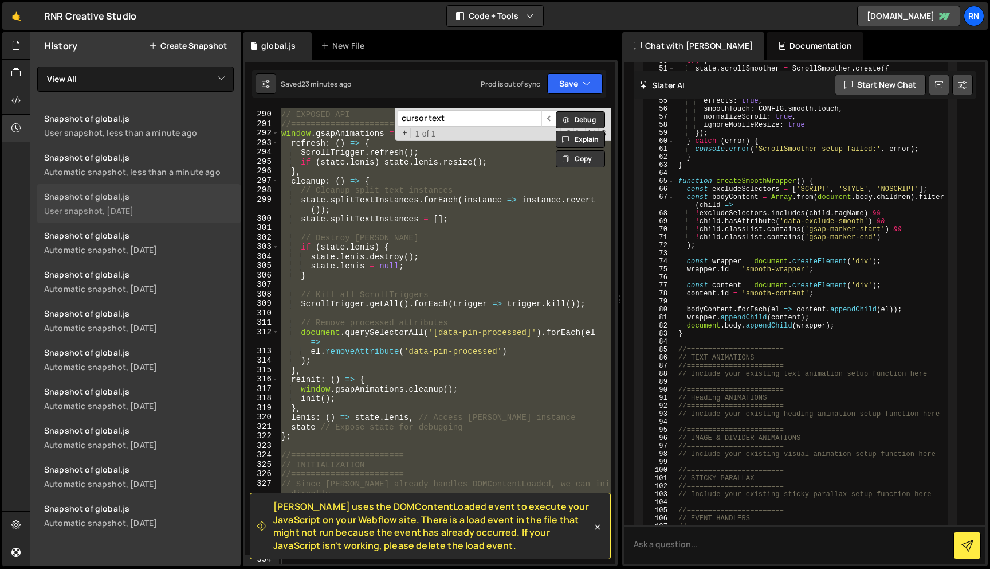
click at [119, 207] on div "User snapshot, 5 days ago" at bounding box center [139, 210] width 190 height 11
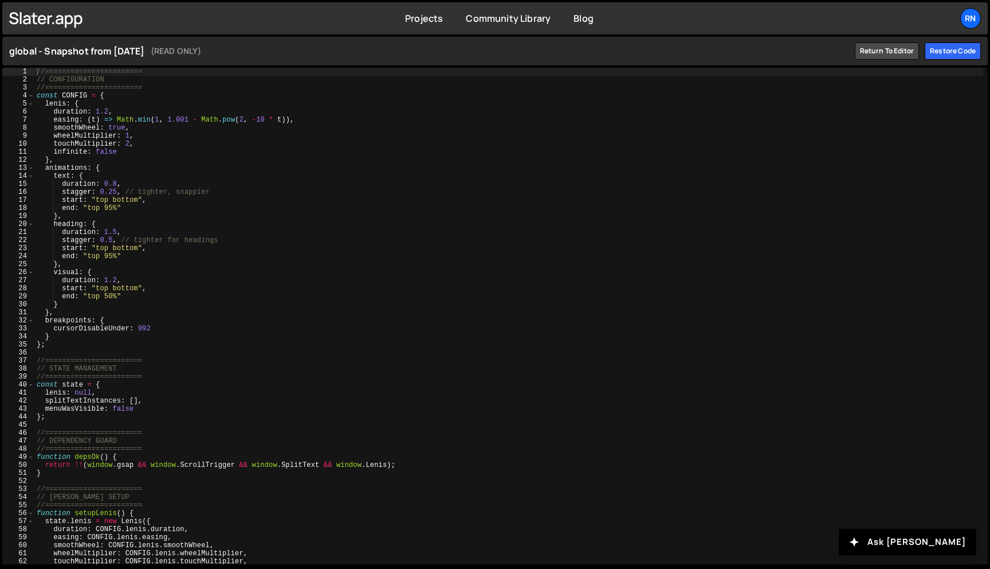
click at [152, 191] on div "//======================= // CONFIGURATION //======================= const CONF…" at bounding box center [508, 324] width 949 height 512
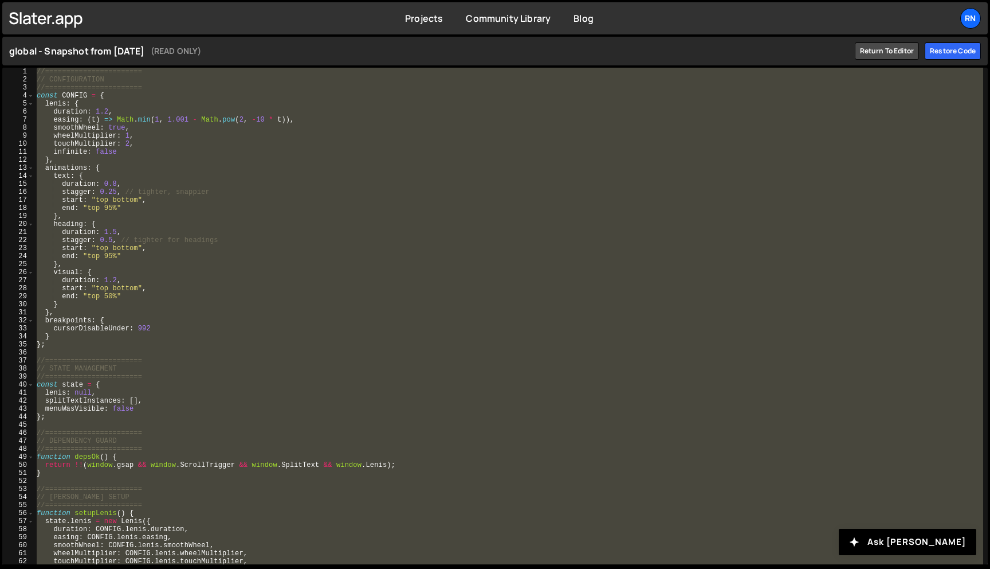
click at [157, 185] on div "//======================= // CONFIGURATION //======================= const CONF…" at bounding box center [508, 316] width 949 height 496
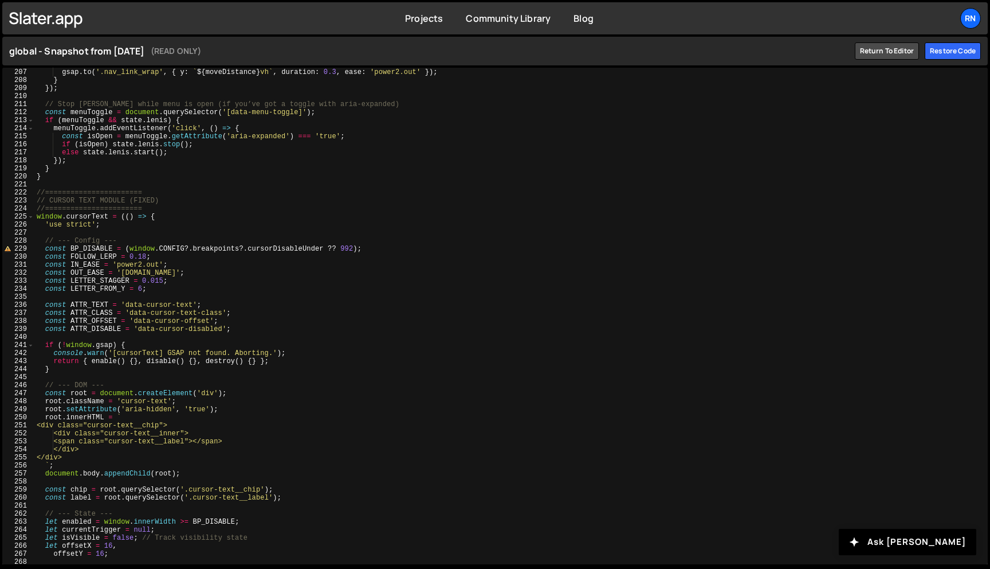
scroll to position [1652, 0]
click at [100, 243] on div "const moveDistance = ( 0.5 - positionRatio ) * 35 ; gsap . to ( '.nav_link_wrap…" at bounding box center [508, 316] width 949 height 512
click at [96, 252] on div "const moveDistance = ( 0.5 - positionRatio ) * 35 ; gsap . to ( '.nav_link_wrap…" at bounding box center [508, 316] width 949 height 512
type textarea "const BP_DISABLE = (window.CONFIG?.breakpoints?.cursorDisableUnder ?? 992);"
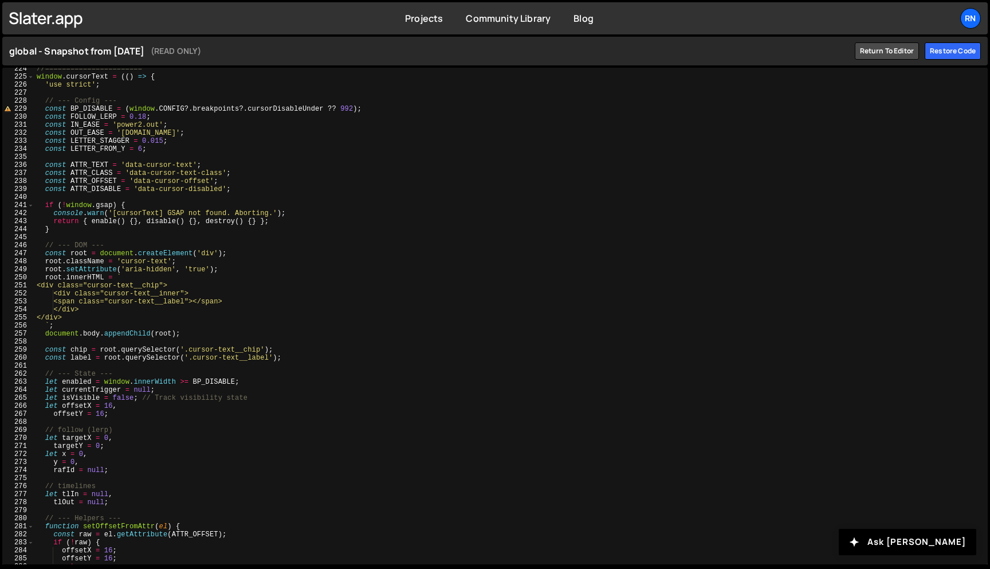
scroll to position [1645, 0]
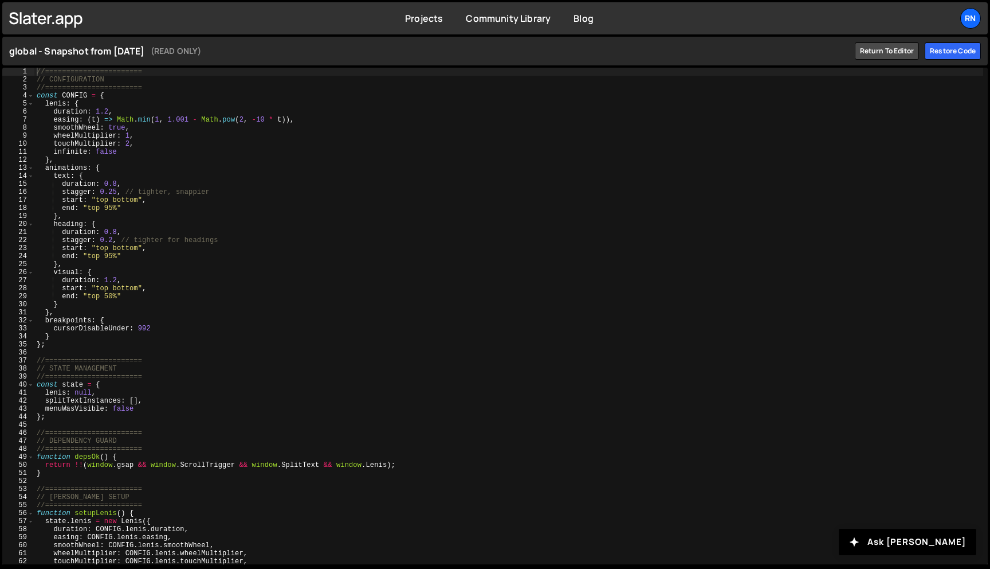
click at [271, 225] on div "//======================= // CONFIGURATION //======================= const CONF…" at bounding box center [508, 324] width 949 height 512
type textarea "})();"
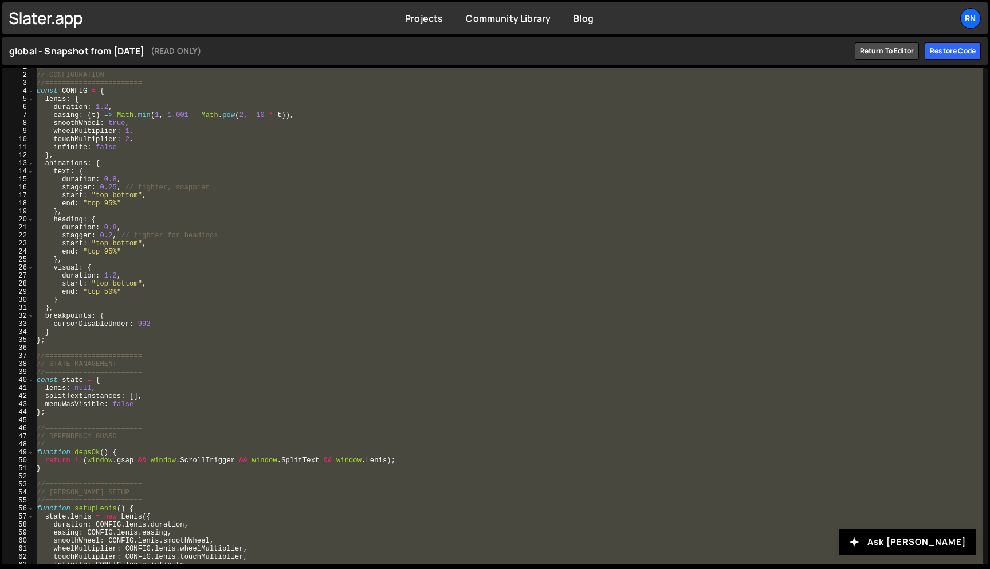
scroll to position [7, 0]
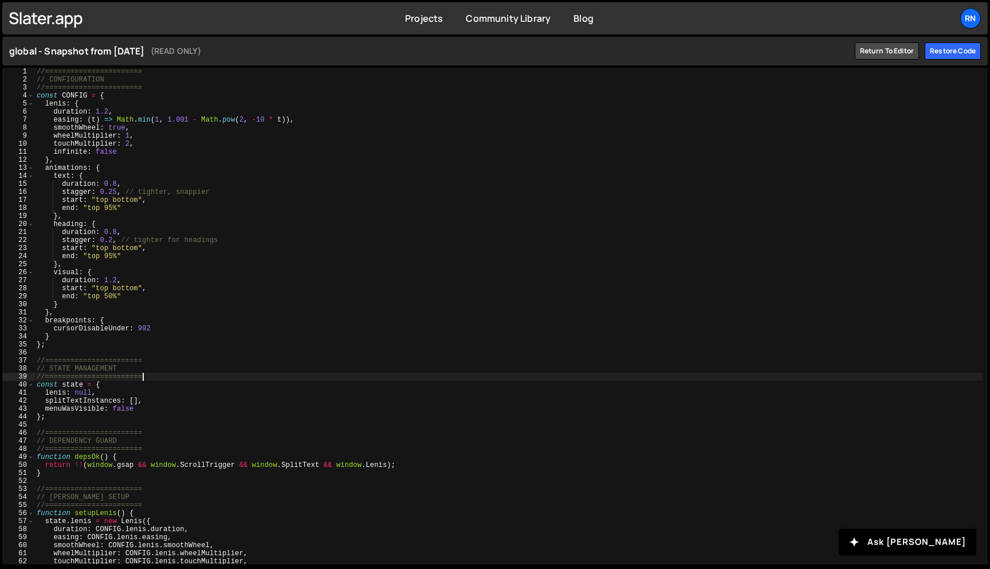
type textarea "//======================="
click at [278, 379] on div "//======================= // CONFIGURATION //======================= const CONF…" at bounding box center [508, 324] width 949 height 512
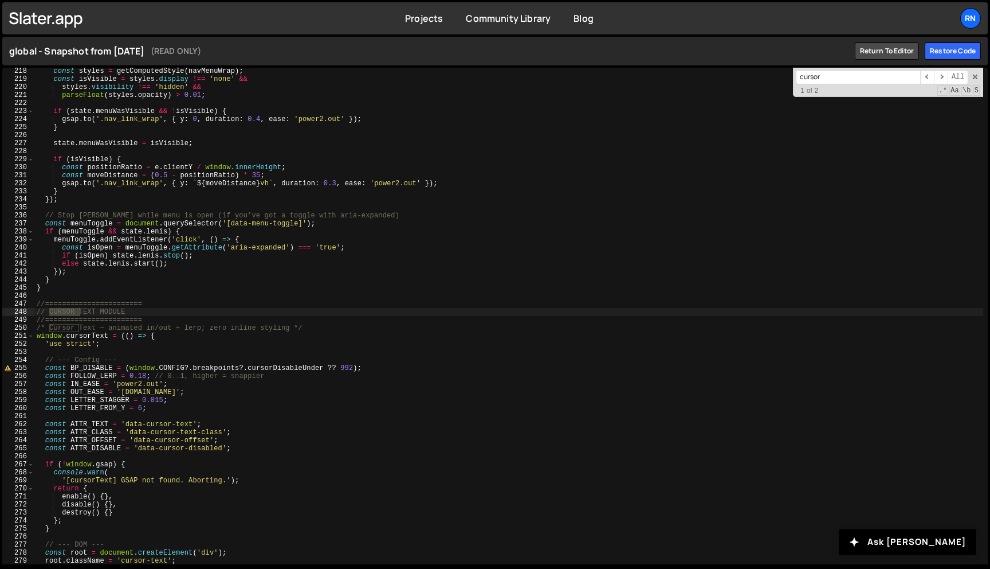
scroll to position [1742, 0]
type input "cursor text"
type textarea "// CURSOR TEXT MODULE"
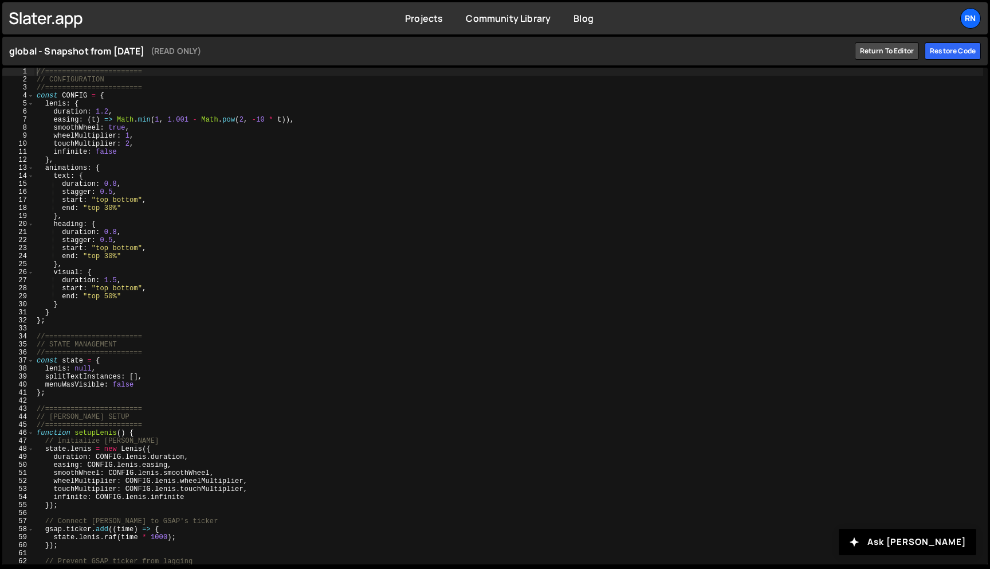
click at [276, 246] on div "//======================= // CONFIGURATION //======================= const CONF…" at bounding box center [508, 324] width 949 height 512
type textarea "start: "top bottom","
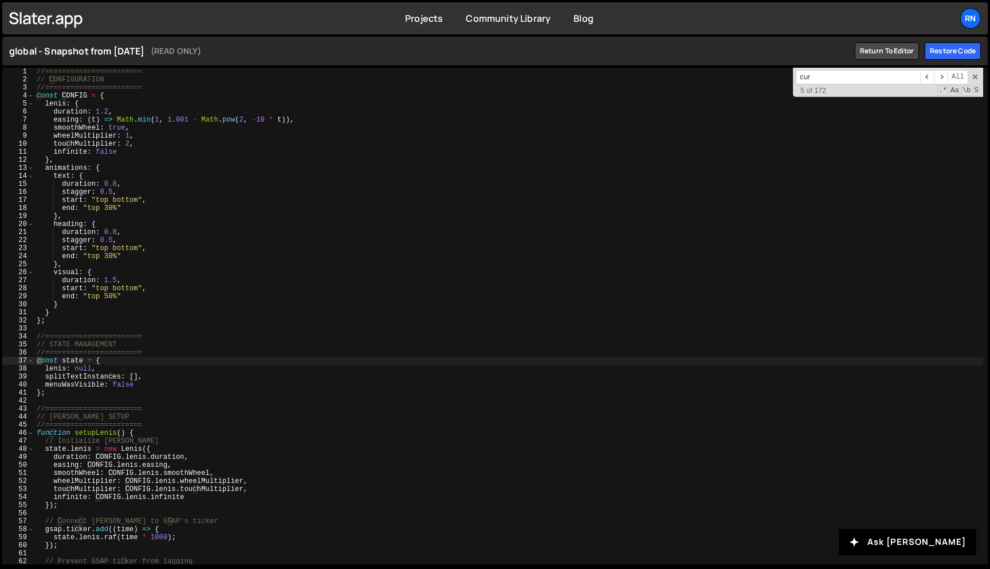
scroll to position [338, 0]
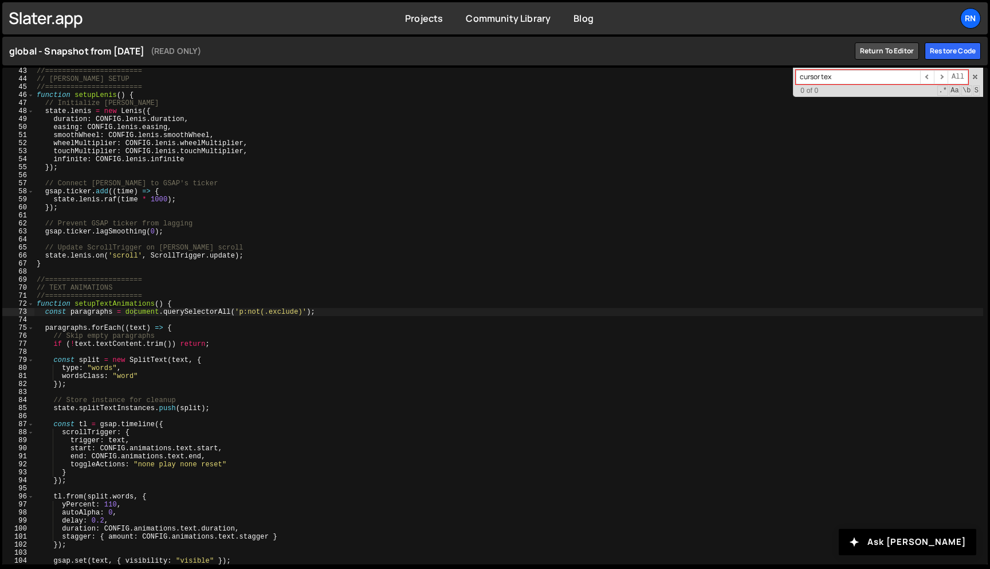
type input "cursor text"
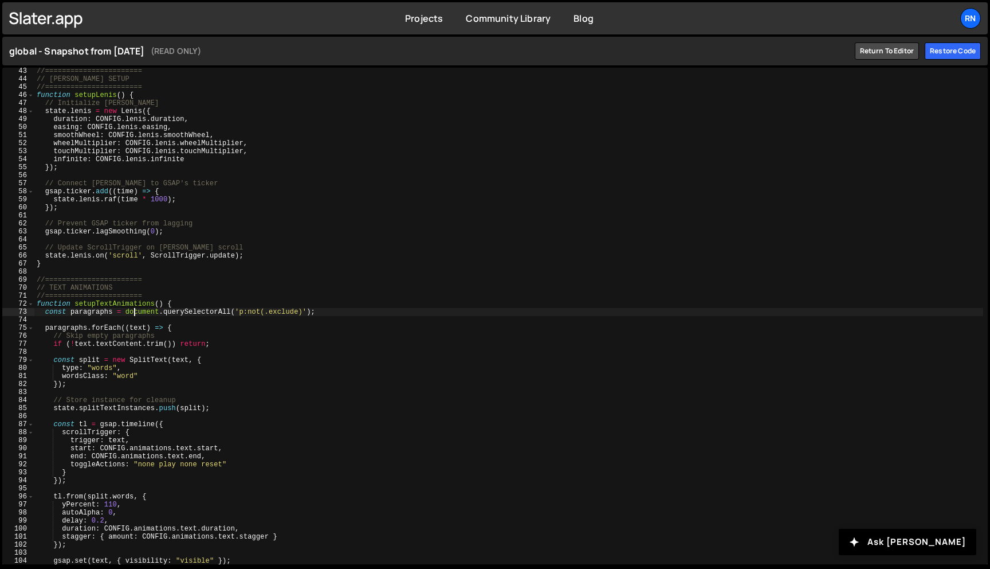
type textarea "}"
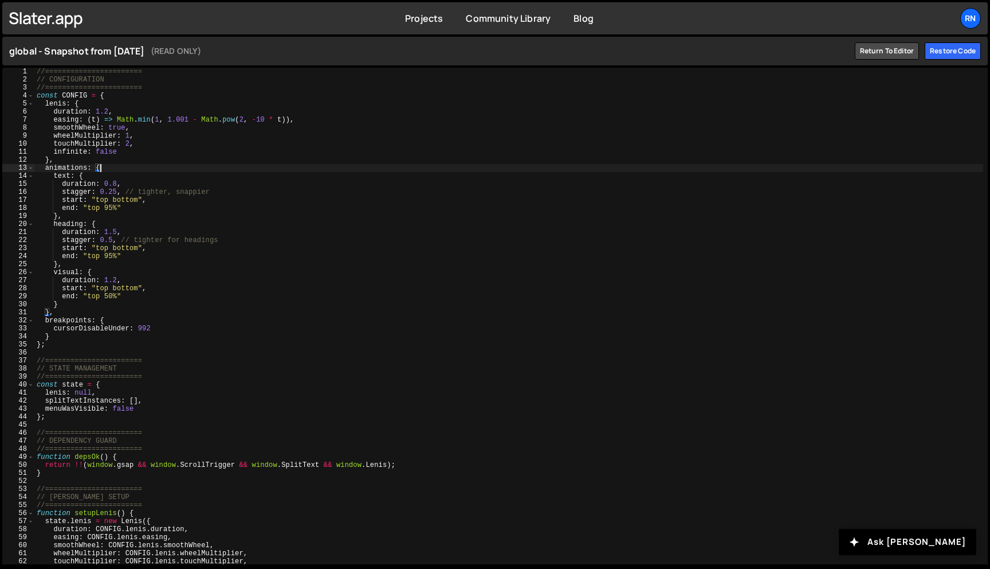
click at [322, 167] on div "//======================= // CONFIGURATION //======================= const CONF…" at bounding box center [508, 324] width 949 height 512
type textarea "})();"
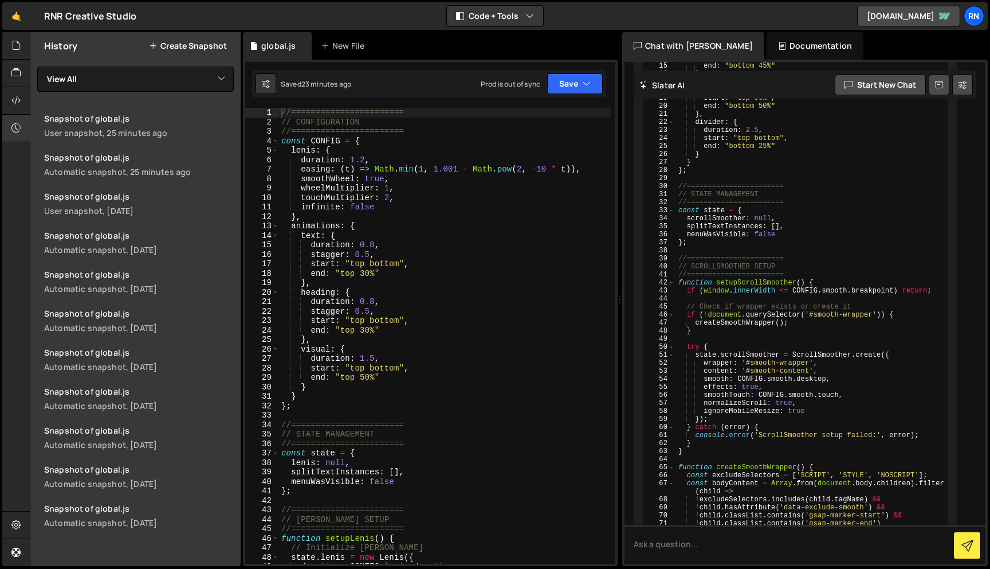
scroll to position [6184, 0]
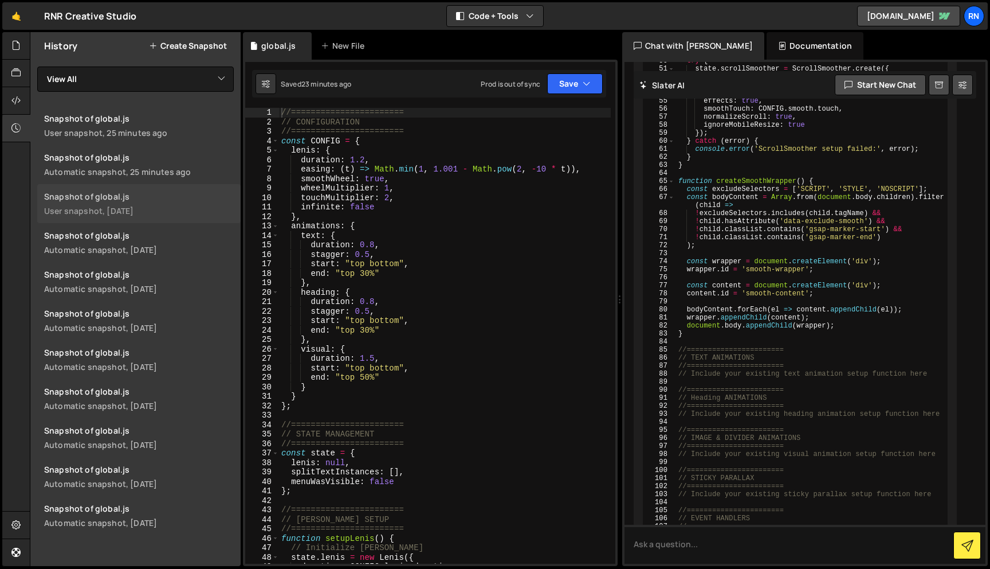
click at [162, 203] on link "Snapshot of global.js User snapshot, [DATE]" at bounding box center [138, 203] width 203 height 39
click at [125, 171] on div "Automatic snapshot, 25 minutes ago" at bounding box center [139, 171] width 190 height 11
click at [303, 168] on div "//======================= // CONFIGURATION //======================= const CONF…" at bounding box center [445, 345] width 332 height 475
type textarea "}"
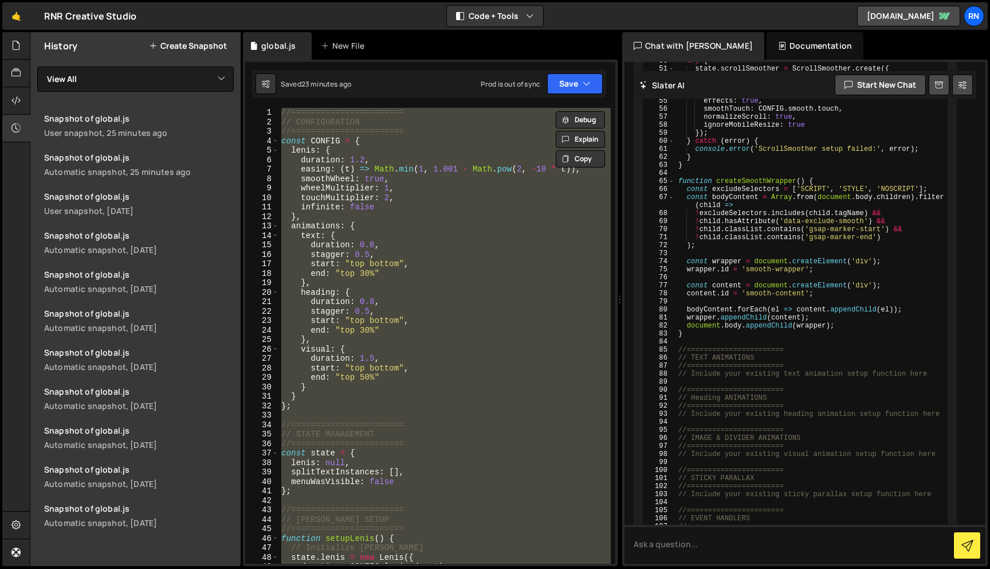
paste textarea
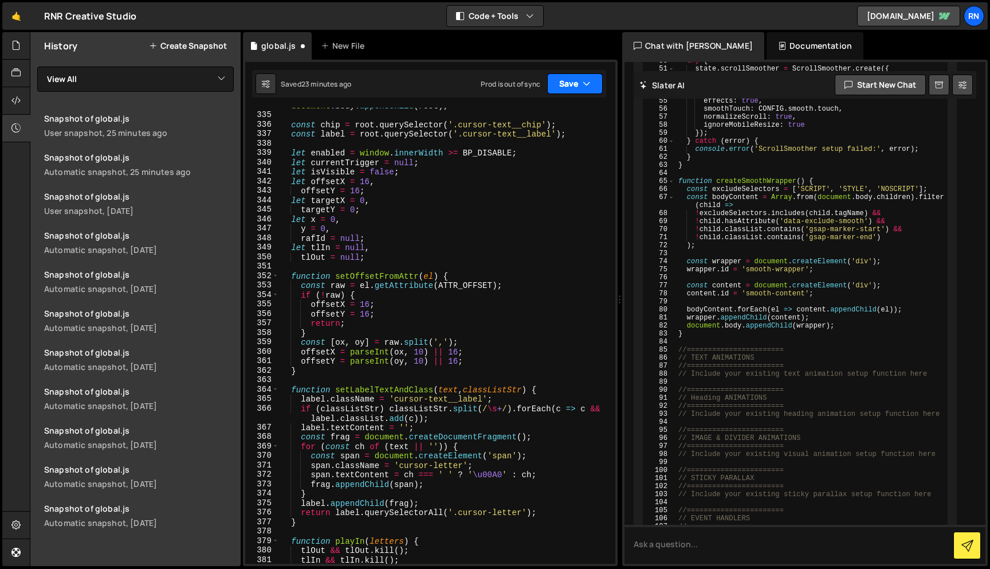
scroll to position [3307, 0]
click at [570, 73] on button "Save" at bounding box center [575, 83] width 56 height 21
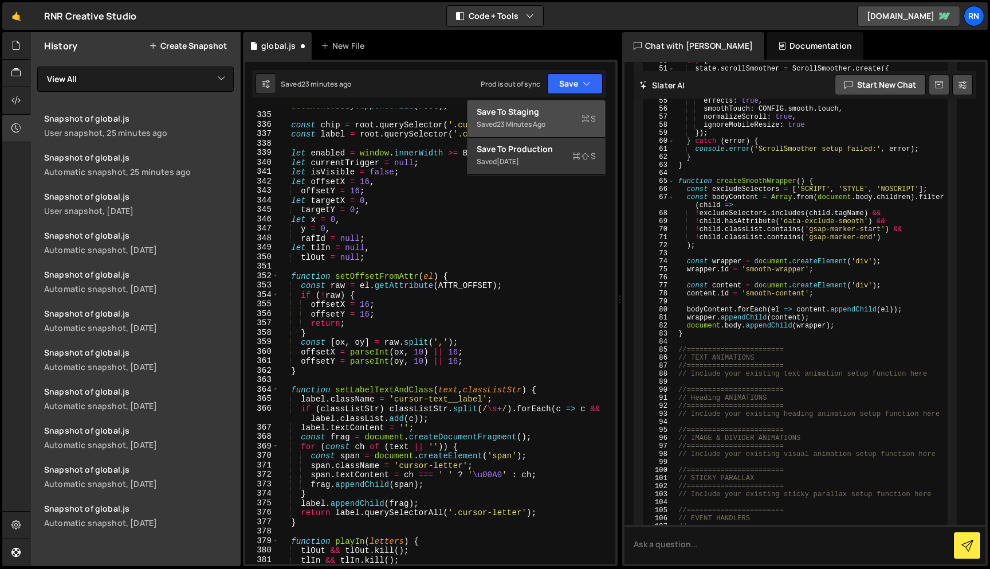
click at [542, 124] on div "23 minutes ago" at bounding box center [521, 124] width 49 height 10
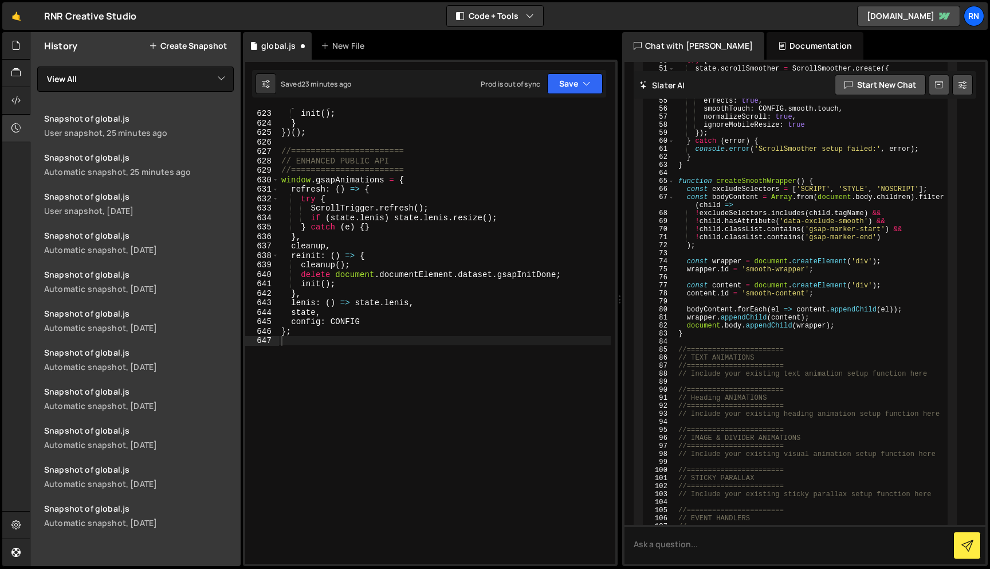
scroll to position [6184, 0]
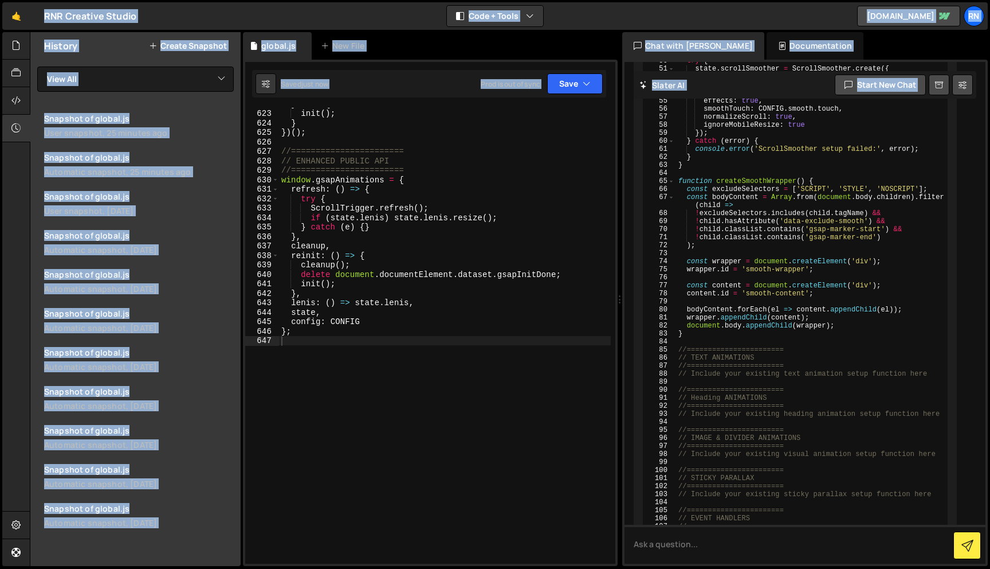
copy body "RN Projects Your Teams Invite team member Account Billing Logout Hold on a sec.…"
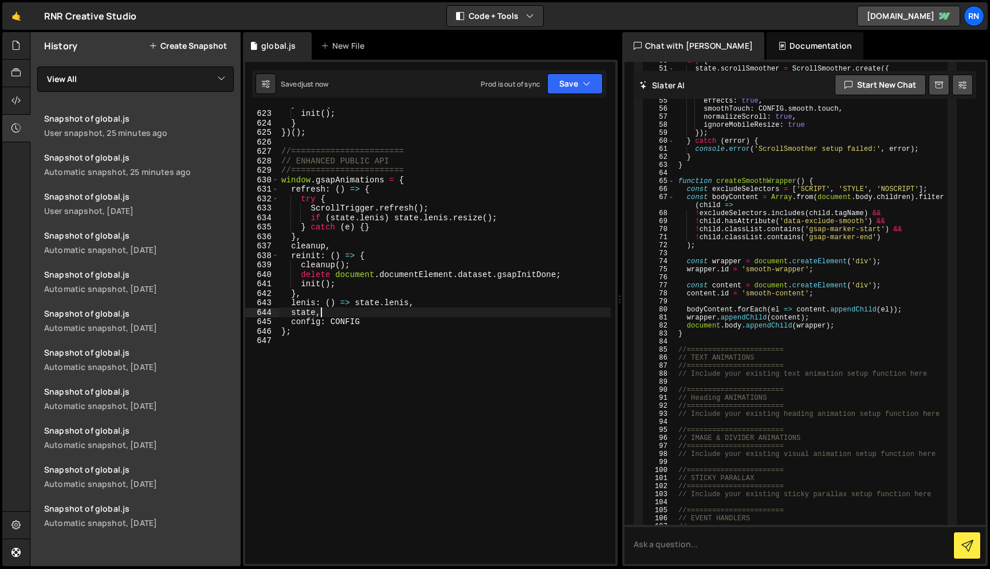
click at [369, 315] on div "} else { init ( ) ; } }) ( ) ; //======================= // ENHANCED PUBLIC API…" at bounding box center [445, 336] width 332 height 475
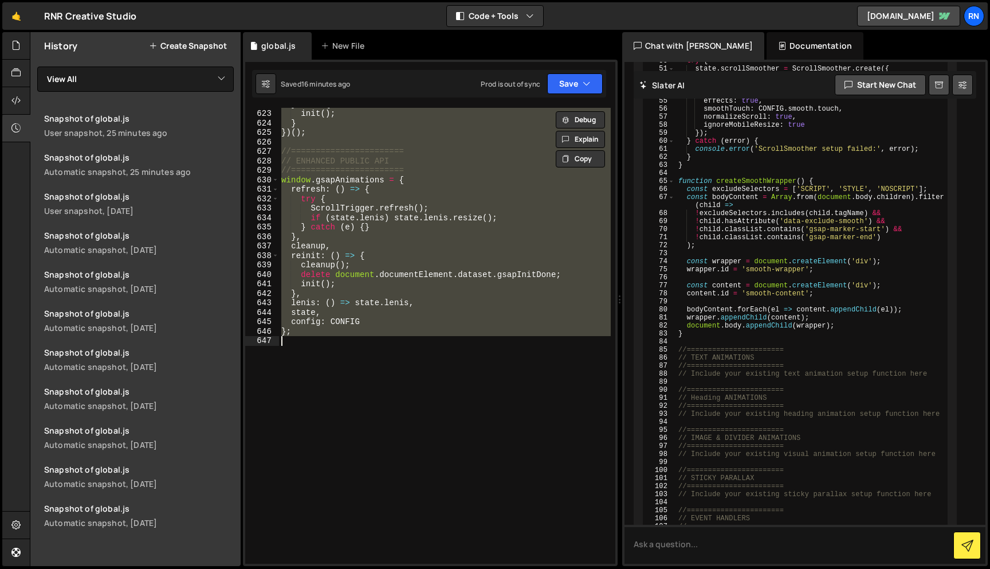
click at [283, 267] on div "} else { init ( ) ; } }) ( ) ; //======================= // ENHANCED PUBLIC API…" at bounding box center [445, 336] width 332 height 456
type textarea "cleanup();"
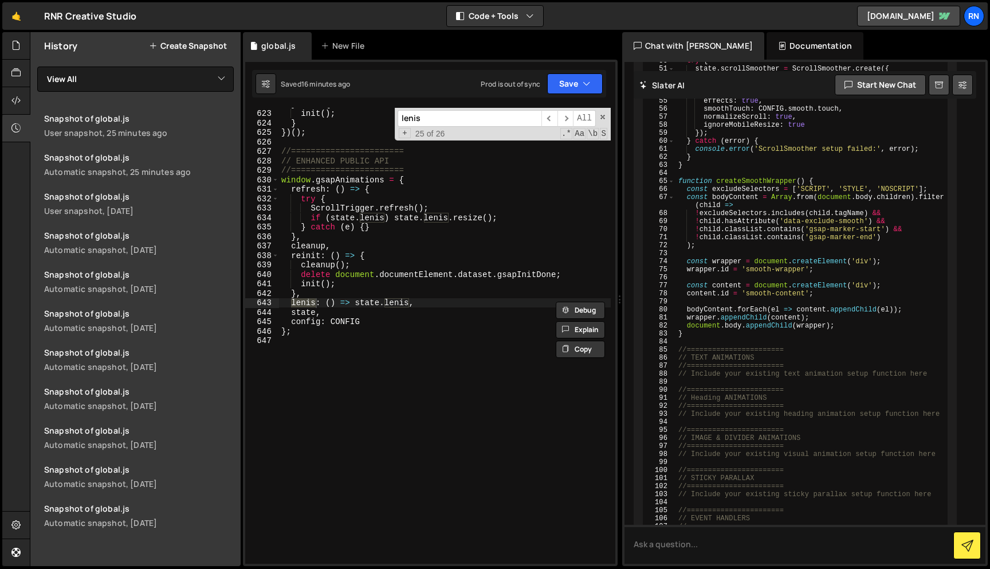
type input "lenis"
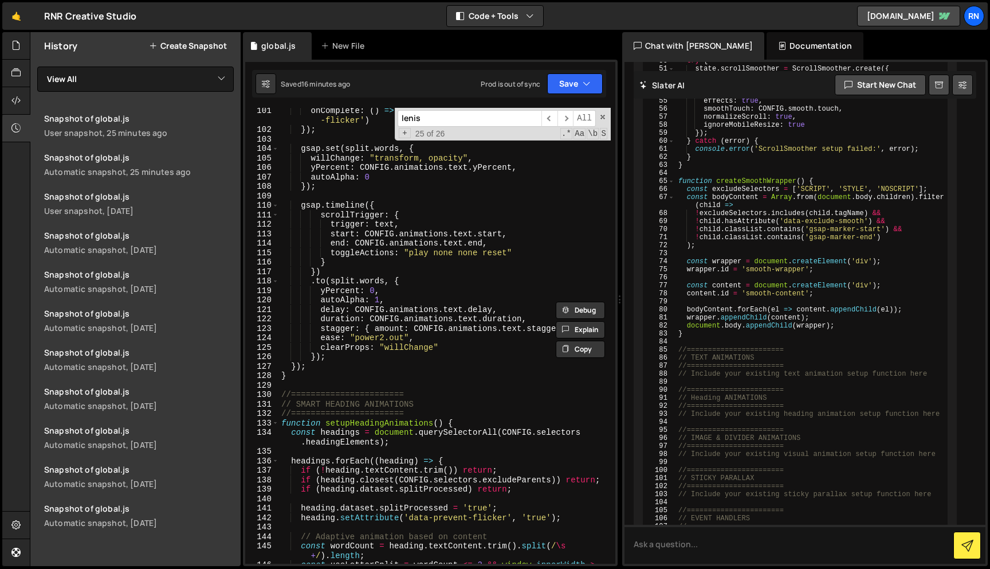
scroll to position [981, 0]
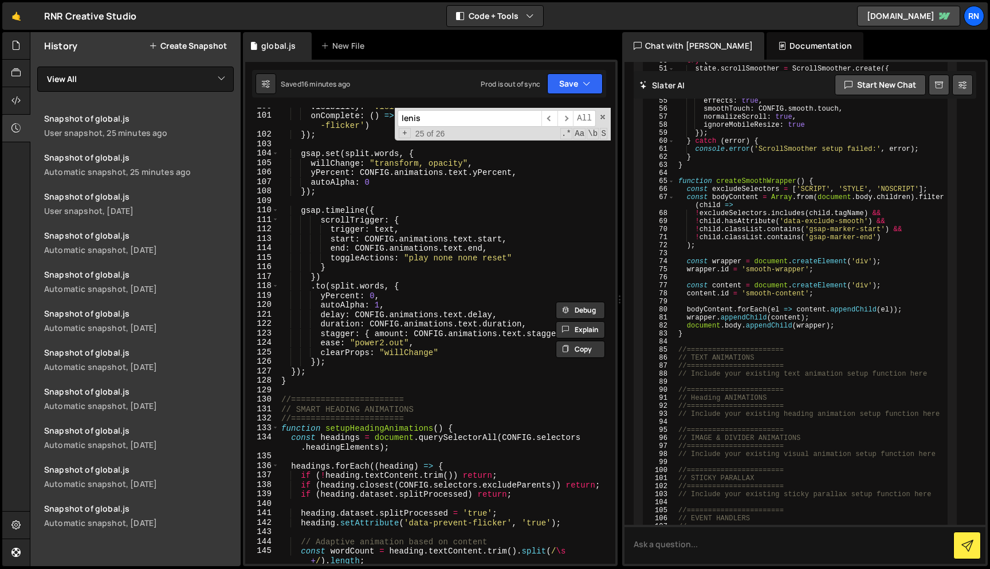
type textarea "});"
click at [356, 189] on div "visibility : "visible" , onComplete : ( ) => text . removeAttribute ( 'data-pre…" at bounding box center [445, 343] width 332 height 484
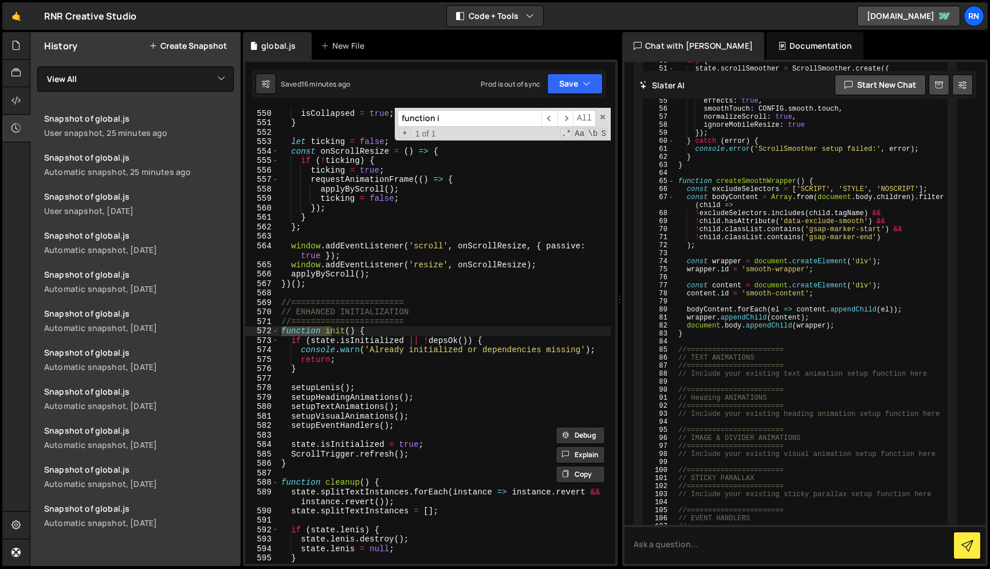
scroll to position [5456, 0]
type input "function init"
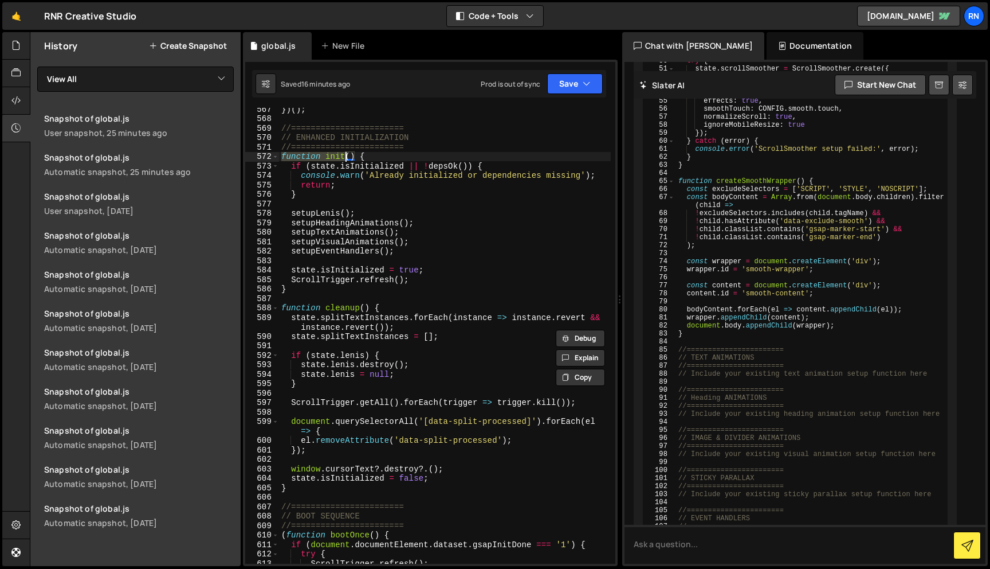
scroll to position [5631, 0]
click at [393, 154] on div "}) ( ) ; //======================= // ENHANCED INITIALIZATION //===============…" at bounding box center [445, 341] width 332 height 475
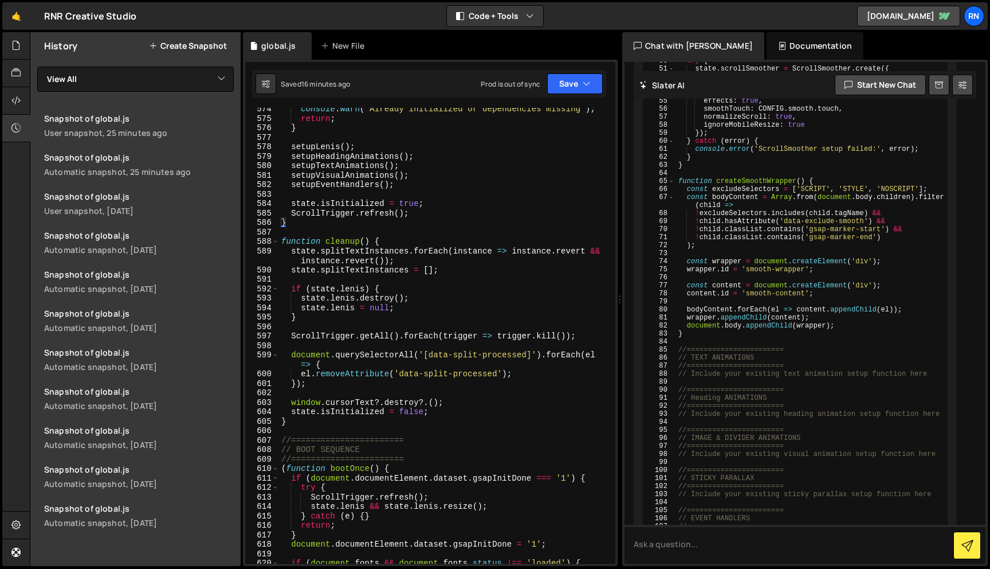
scroll to position [5640, 0]
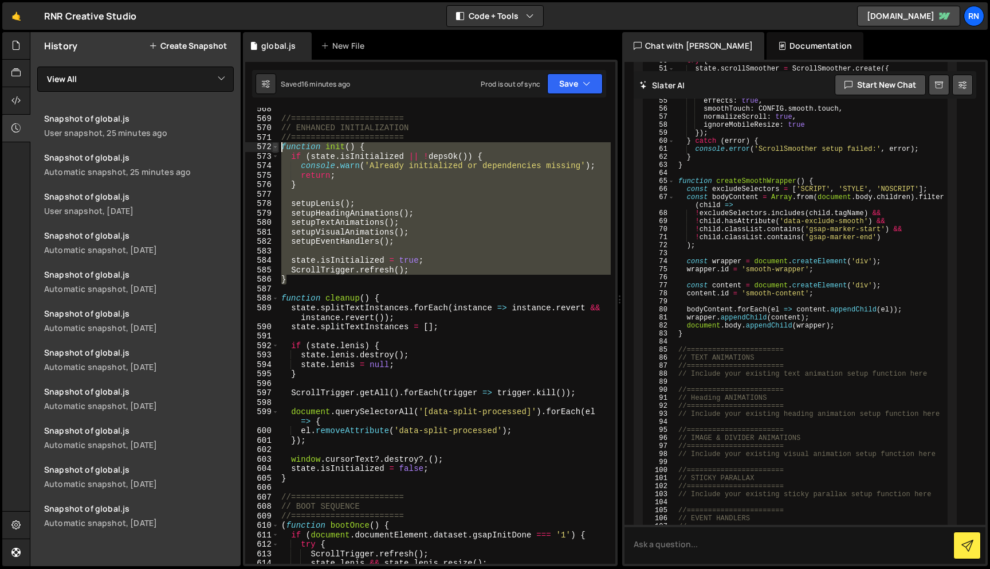
drag, startPoint x: 301, startPoint y: 282, endPoint x: 273, endPoint y: 148, distance: 136.3
click at [273, 148] on div "function init() { 568 569 570 571 572 573 574 575 576 577 578 579 580 581 582 5…" at bounding box center [430, 336] width 370 height 456
paste textarea "}"
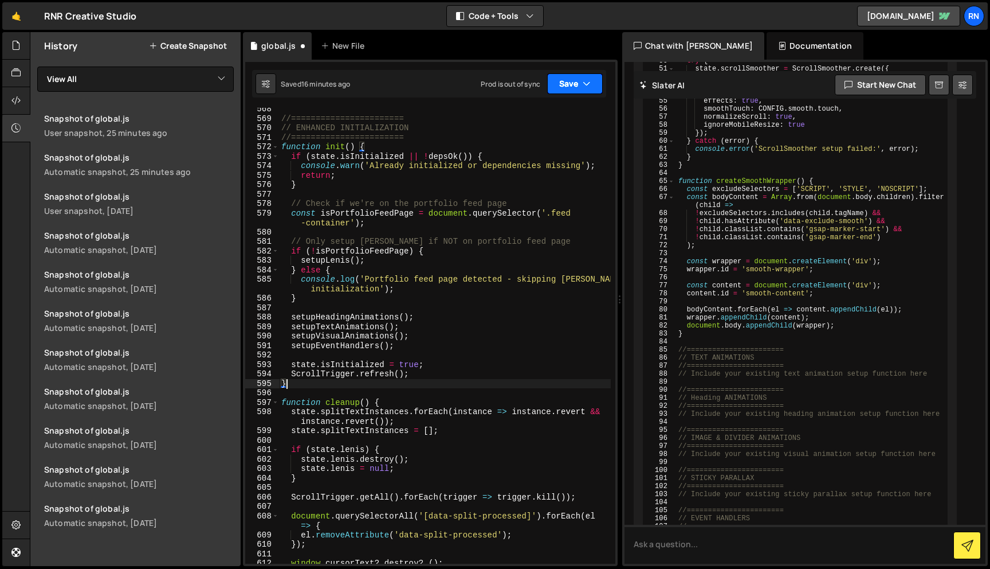
click at [574, 88] on button "Save" at bounding box center [575, 83] width 56 height 21
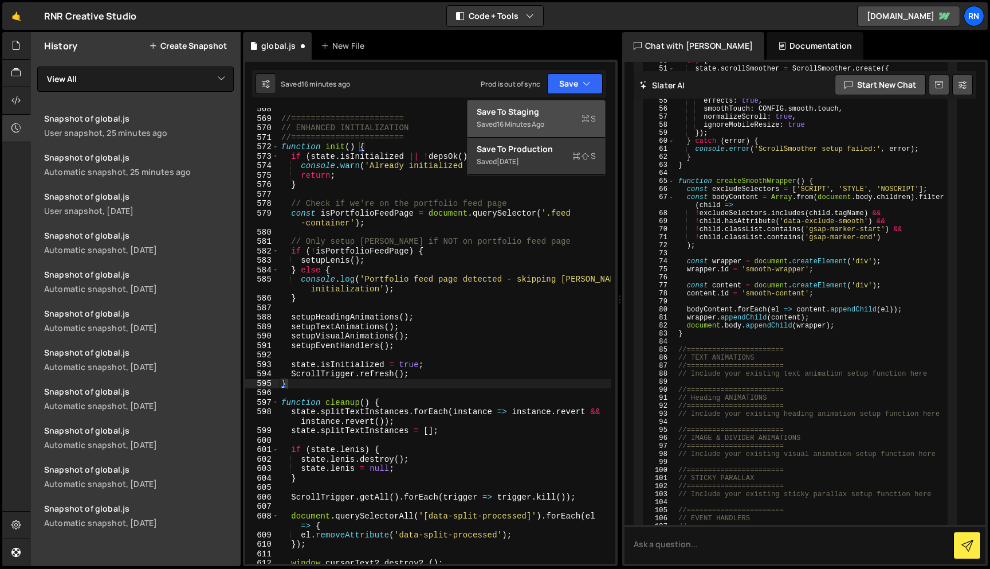
click at [559, 122] on div "Saved 16 minutes ago" at bounding box center [536, 124] width 119 height 14
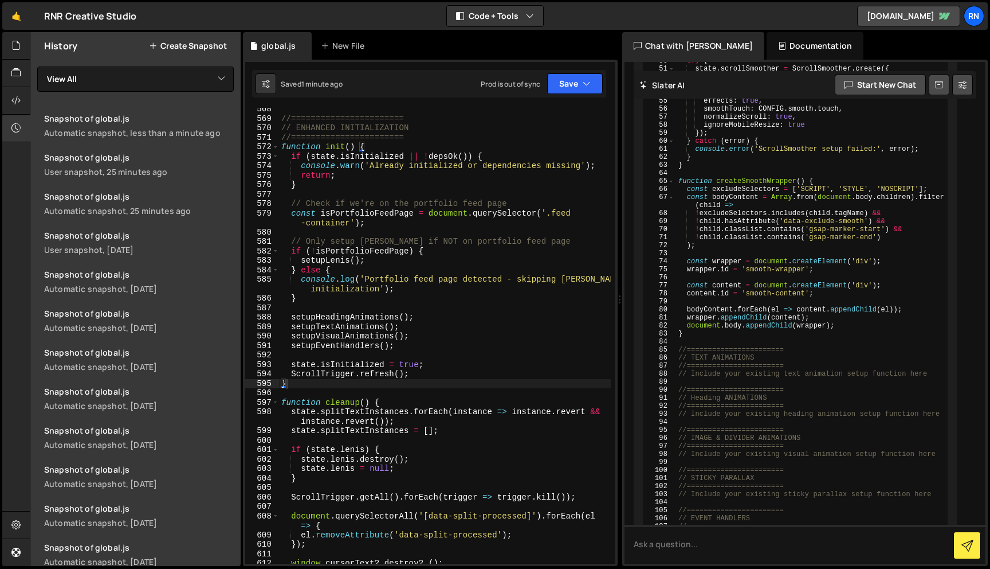
type textarea "} else {"
click at [381, 266] on div "//======================= // ENHANCED INITIALIZATION //======================= …" at bounding box center [445, 341] width 332 height 475
click at [581, 89] on button "Save" at bounding box center [575, 83] width 56 height 21
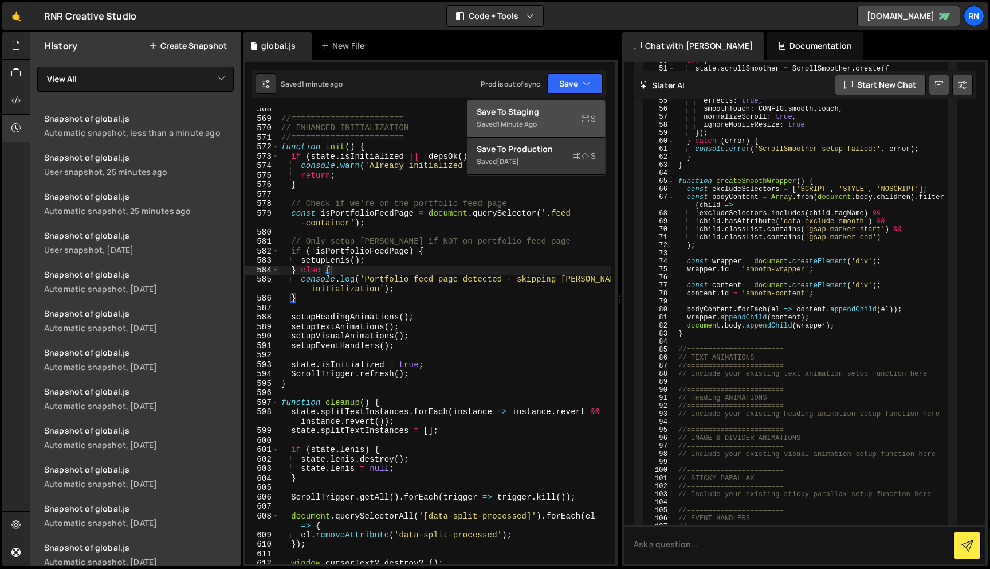
click at [546, 113] on div "Save to Staging S" at bounding box center [536, 111] width 119 height 11
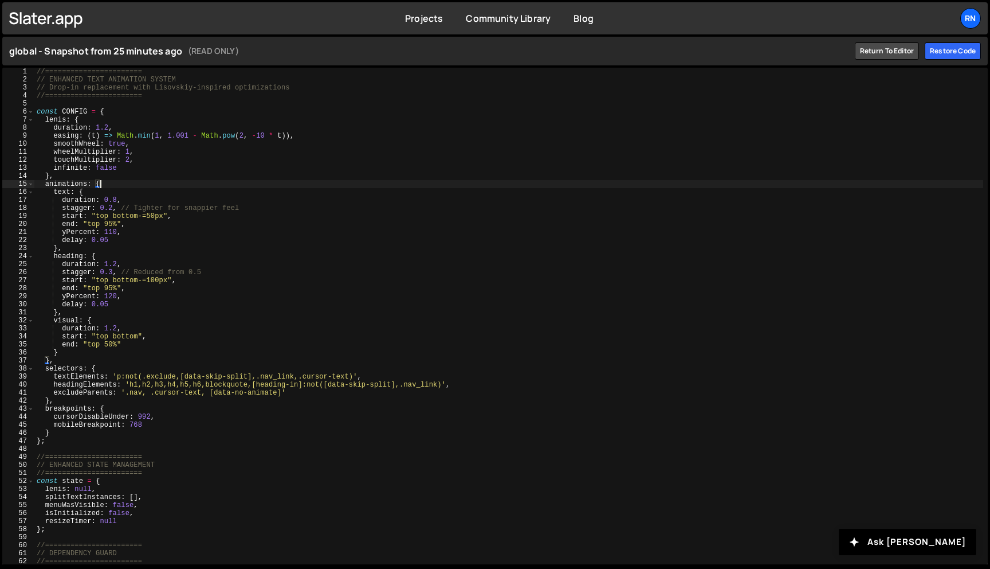
click at [305, 185] on div "//======================= // ENHANCED TEXT ANIMATION SYSTEM // Drop-in replacem…" at bounding box center [508, 324] width 949 height 512
type textarea "};"
